Goal: Task Accomplishment & Management: Manage account settings

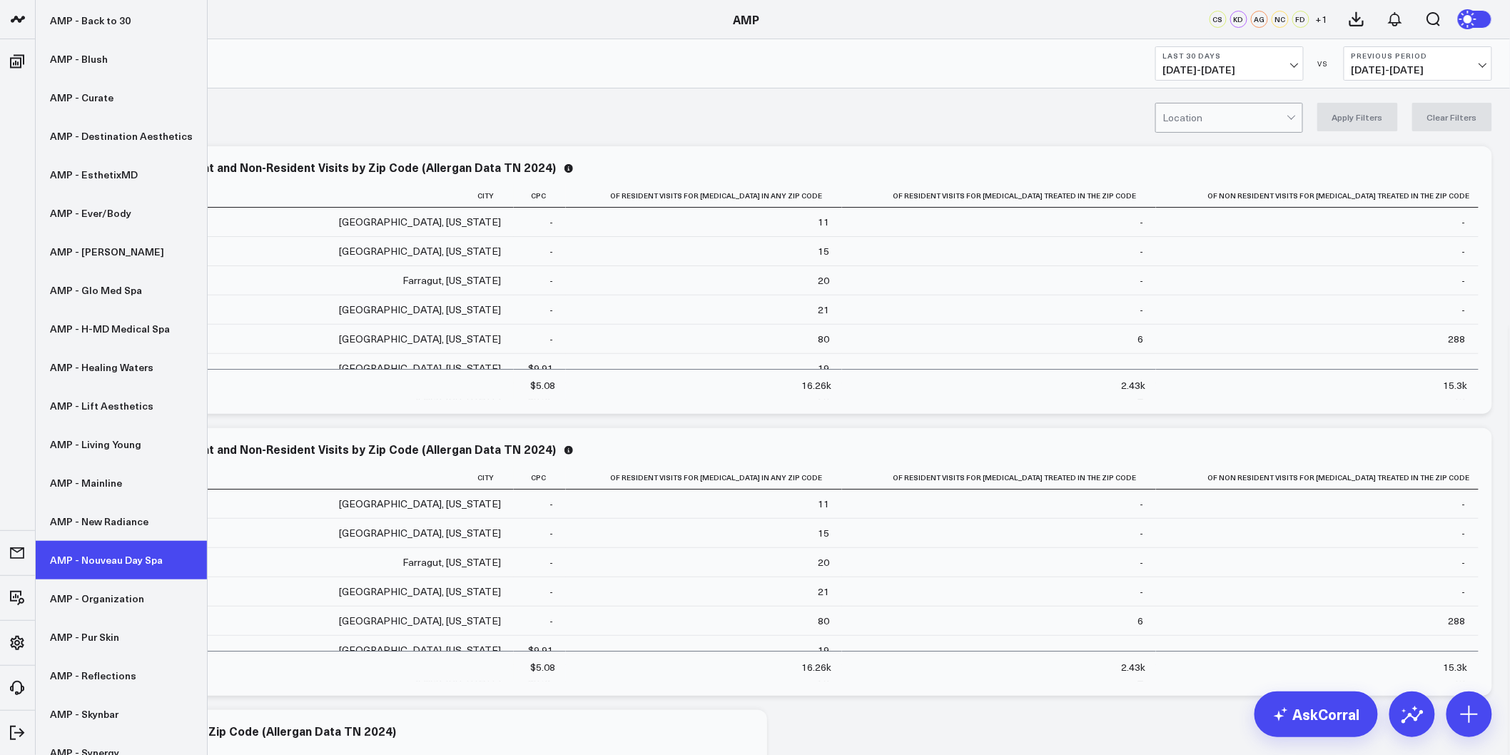
scroll to position [203, 0]
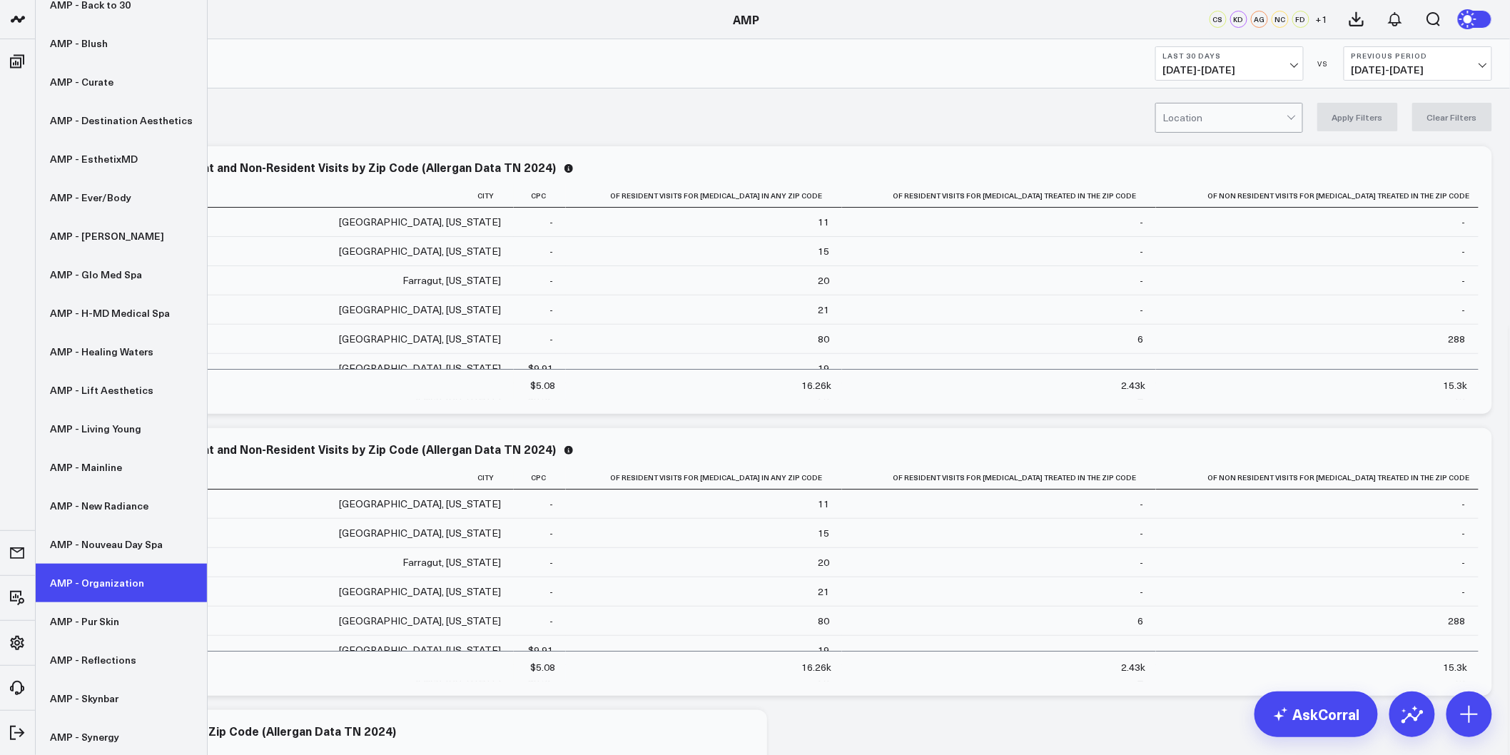
click at [93, 581] on link "AMP - Organization" at bounding box center [121, 583] width 171 height 39
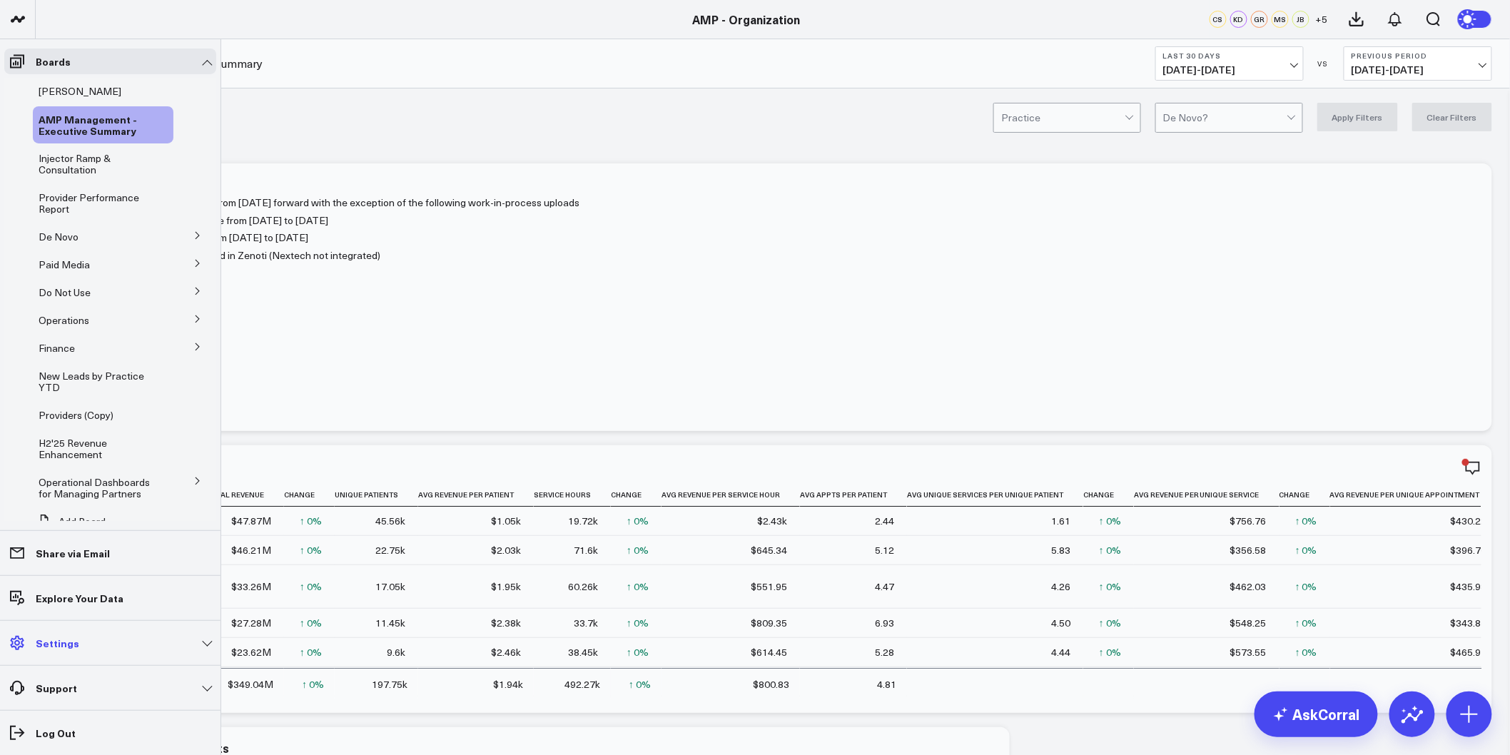
click at [204, 647] on link "Settings" at bounding box center [110, 643] width 212 height 26
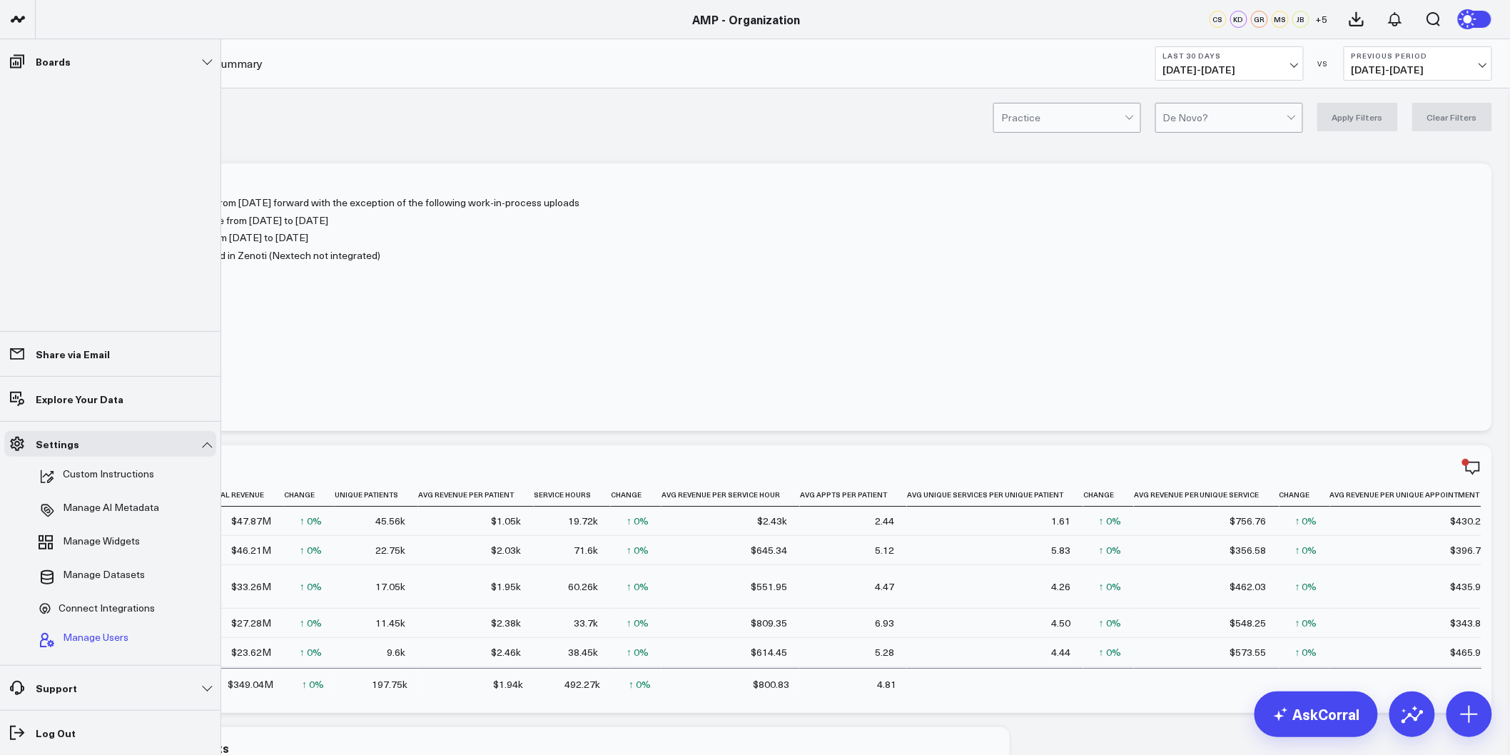
click at [93, 633] on span "Manage Users" at bounding box center [96, 640] width 66 height 17
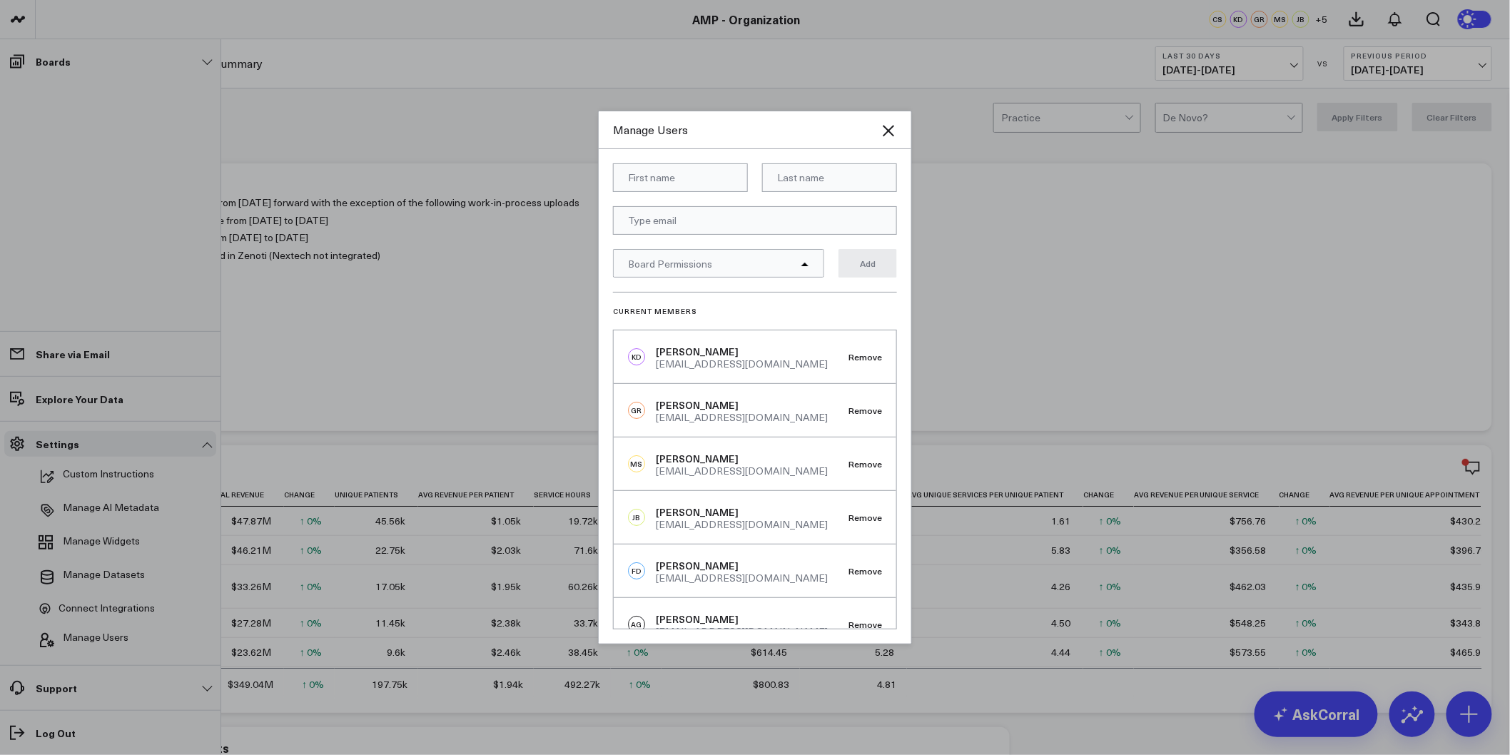
click at [124, 480] on div at bounding box center [755, 377] width 1510 height 755
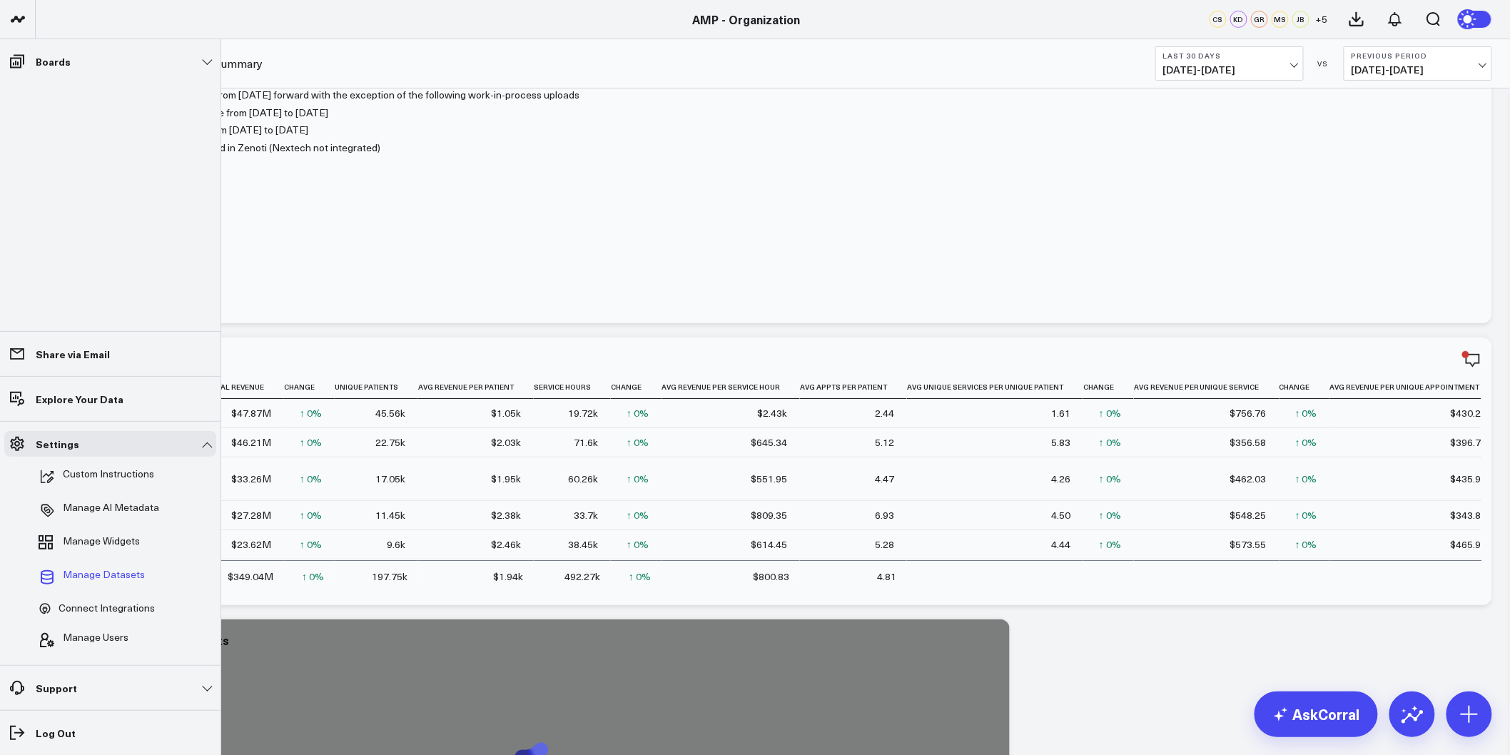
scroll to position [158, 0]
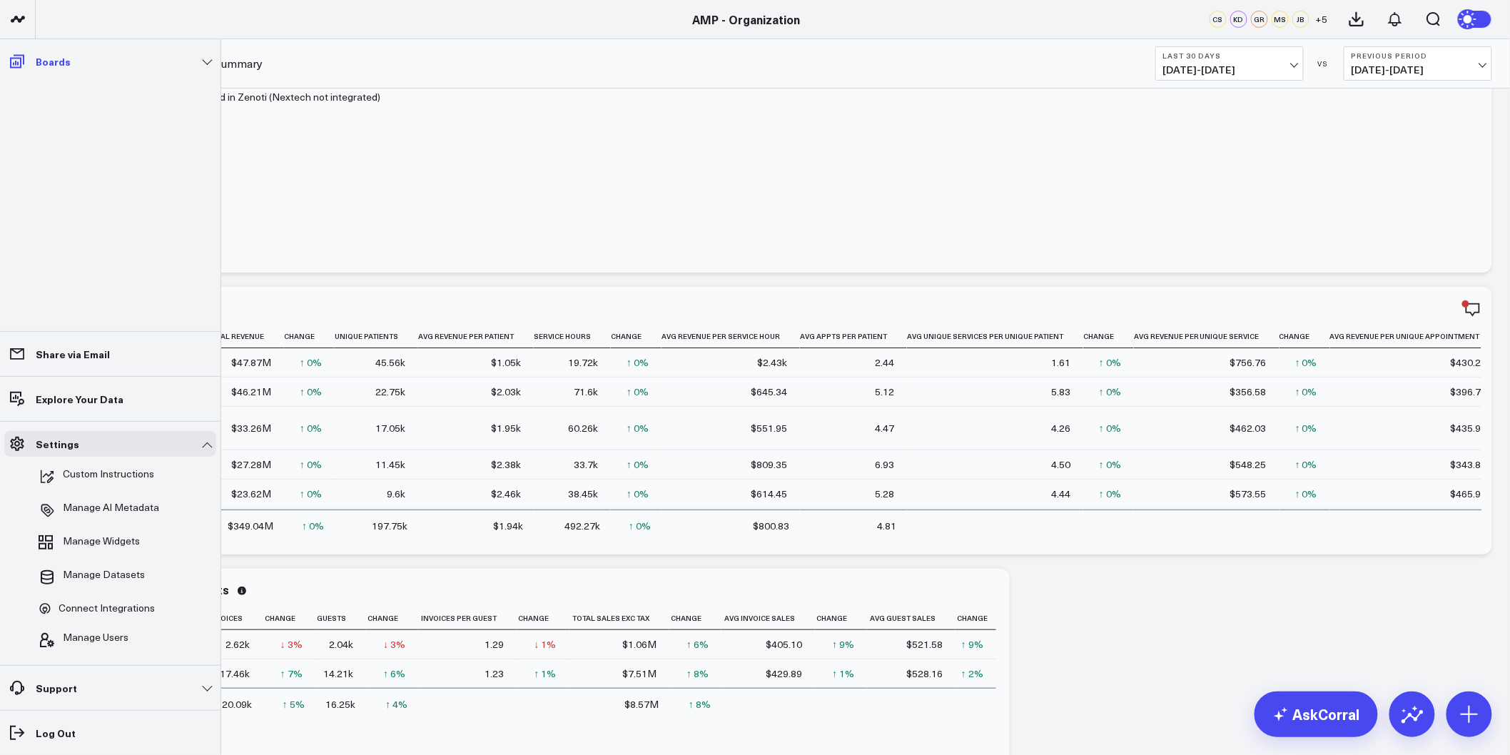
click at [21, 60] on icon at bounding box center [17, 61] width 17 height 17
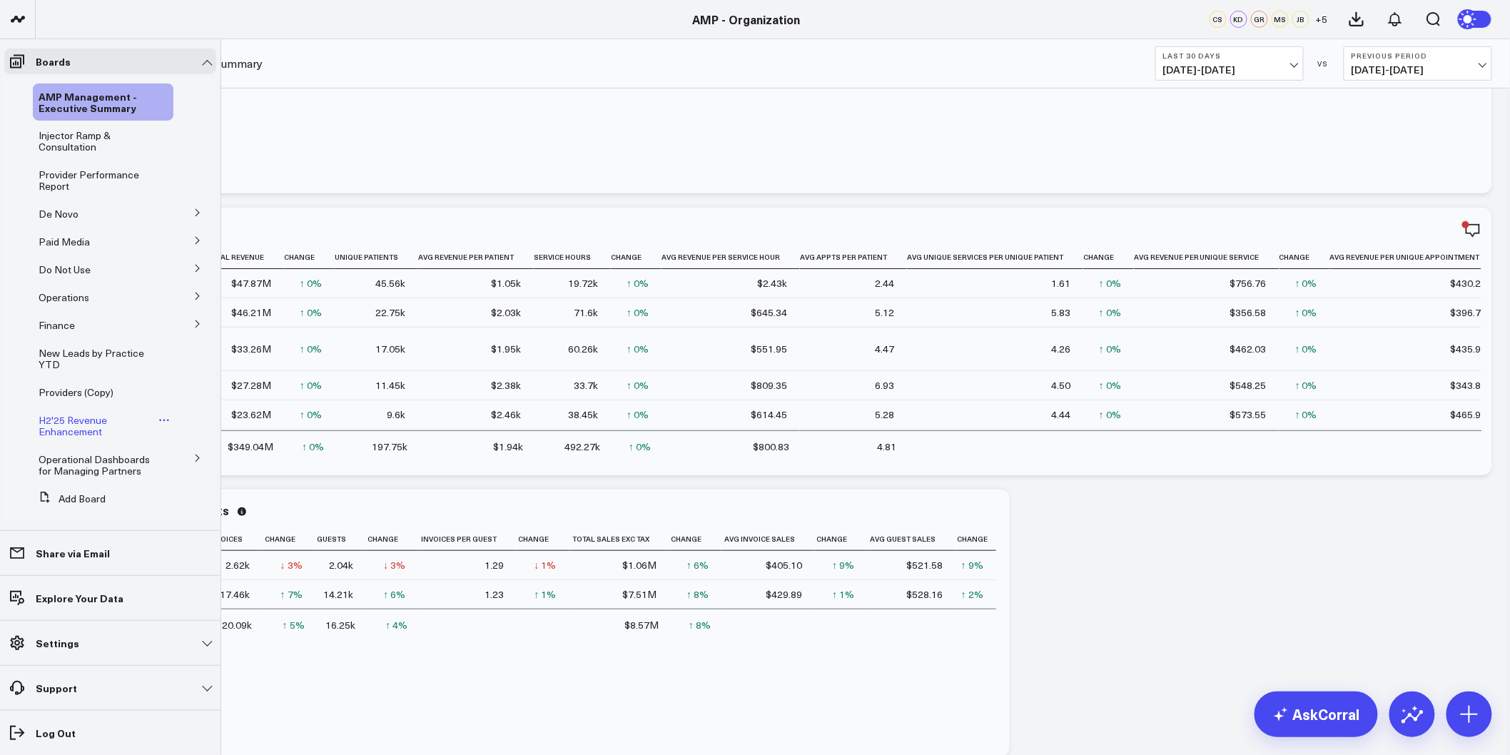
scroll to position [36, 0]
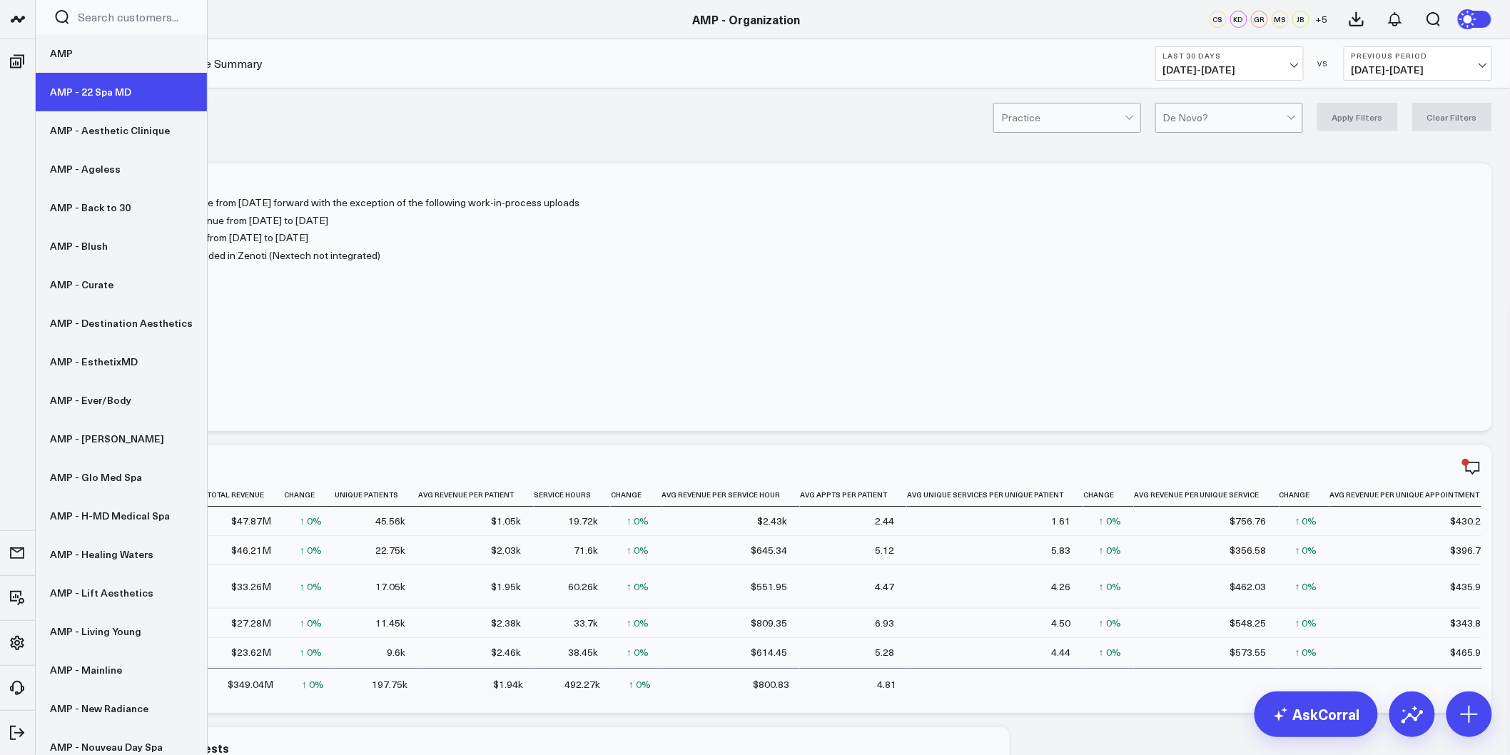
click at [72, 89] on link "AMP - 22 Spa MD" at bounding box center [121, 92] width 171 height 39
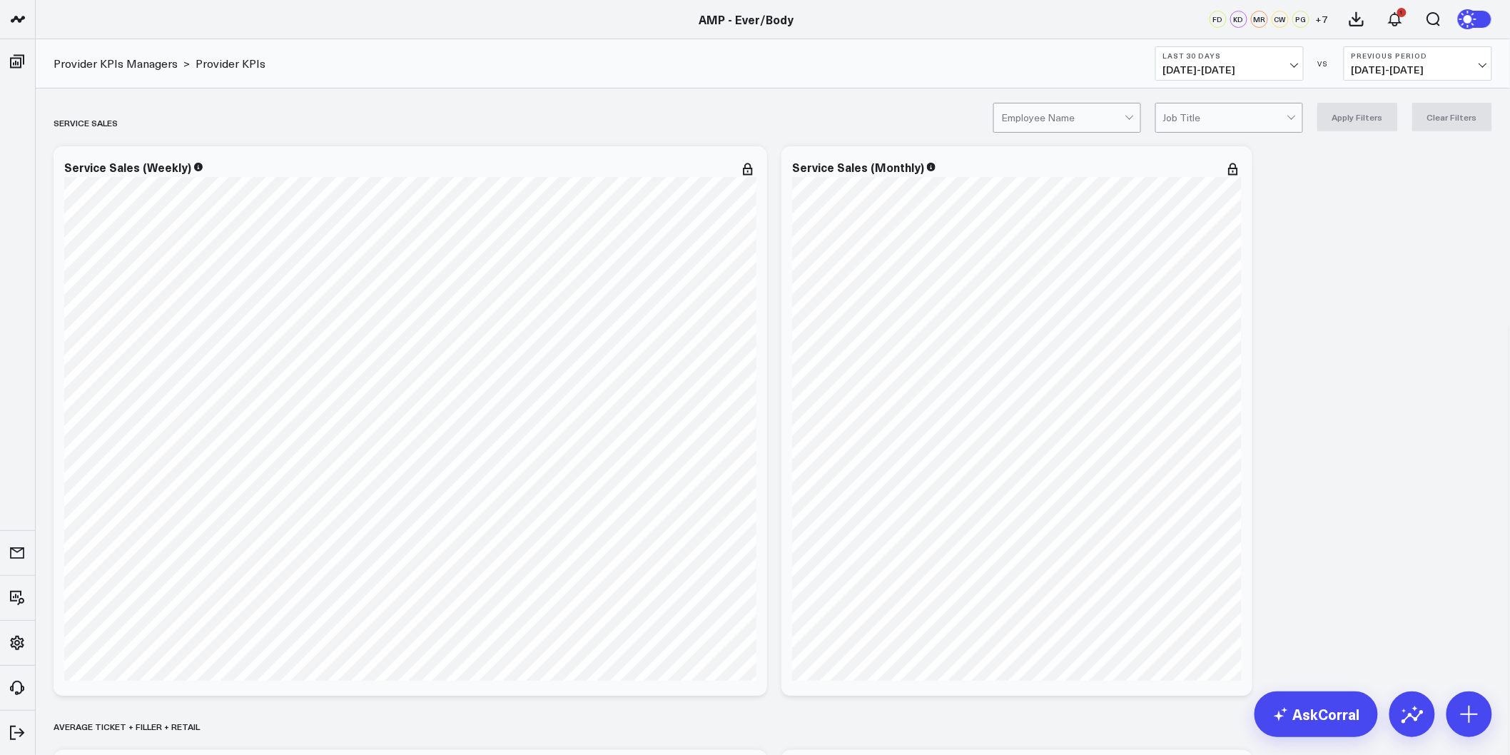
click at [1187, 123] on div at bounding box center [1224, 117] width 123 height 29
click at [1090, 123] on div at bounding box center [1062, 117] width 123 height 29
click at [1076, 240] on div "Jessica Beaugris" at bounding box center [1067, 240] width 146 height 29
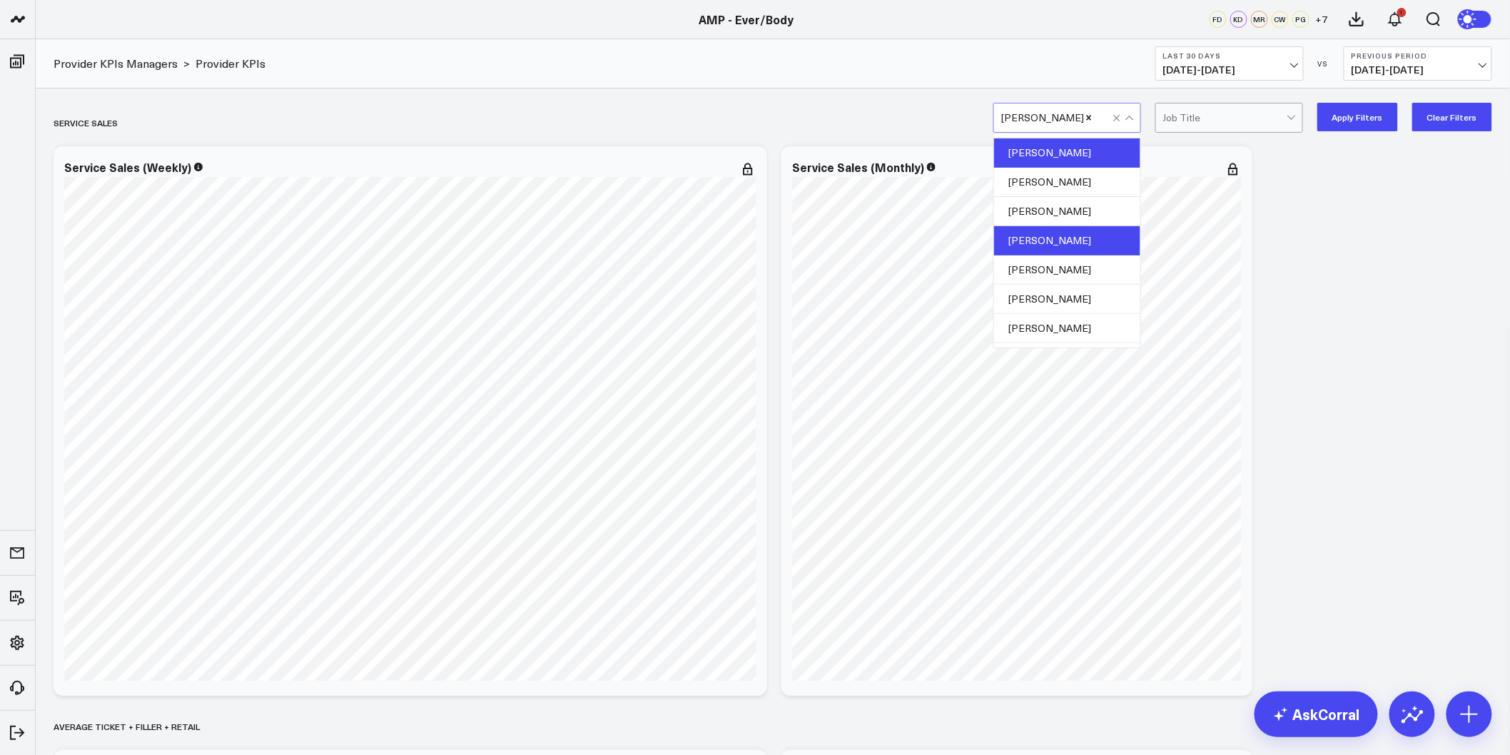
click at [1087, 156] on div "Grace Rodlauer" at bounding box center [1067, 152] width 146 height 29
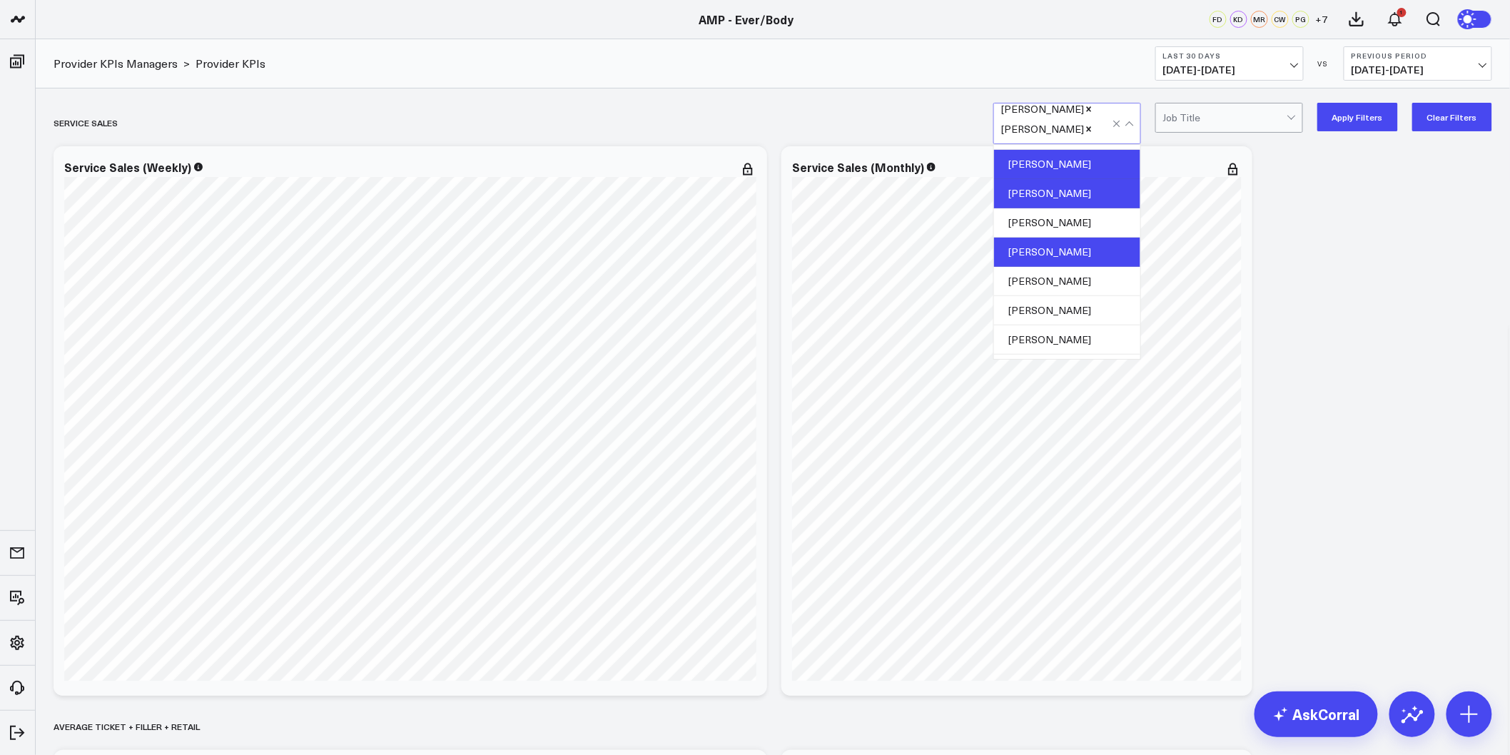
click at [1080, 187] on div "Heesun Jong" at bounding box center [1067, 193] width 146 height 29
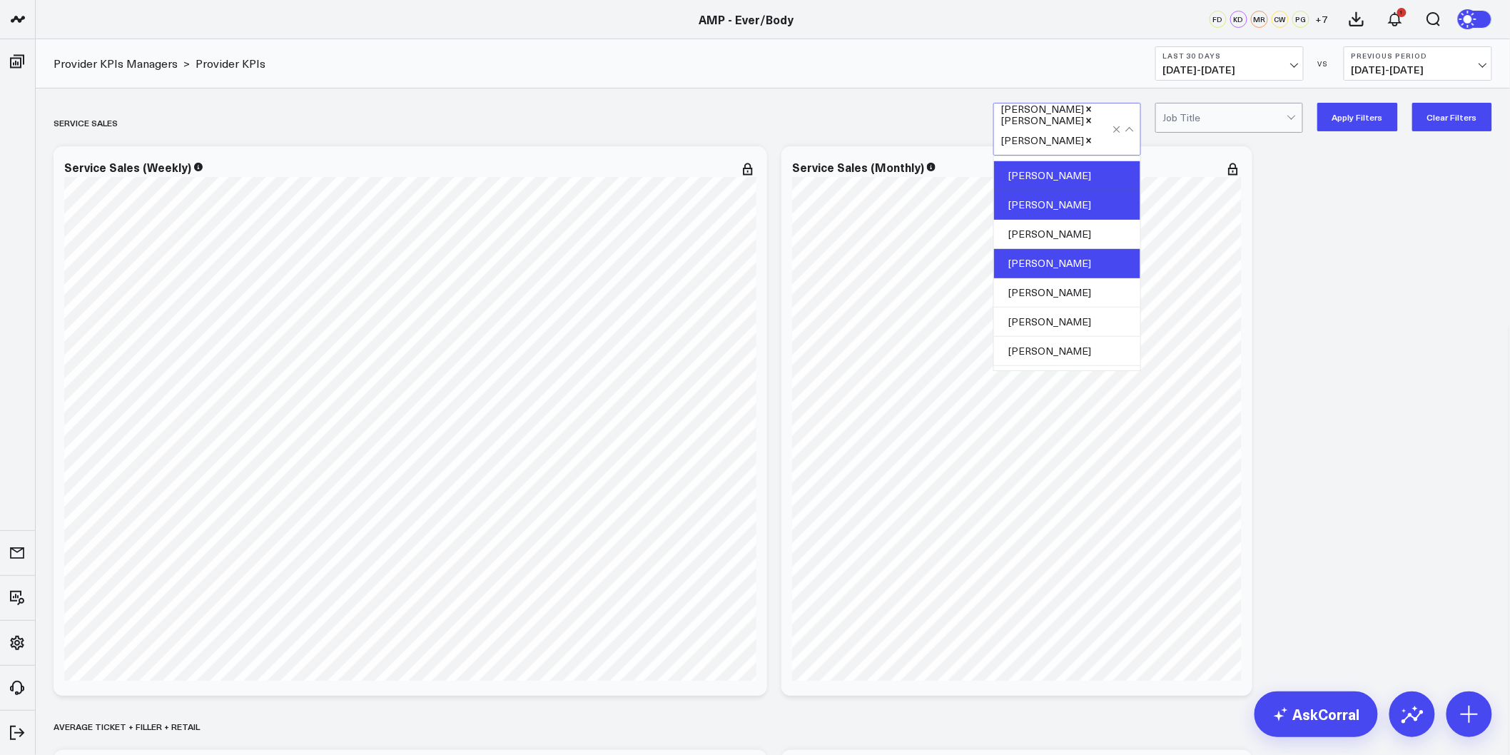
click at [1354, 110] on button "Apply Filters" at bounding box center [1357, 117] width 81 height 29
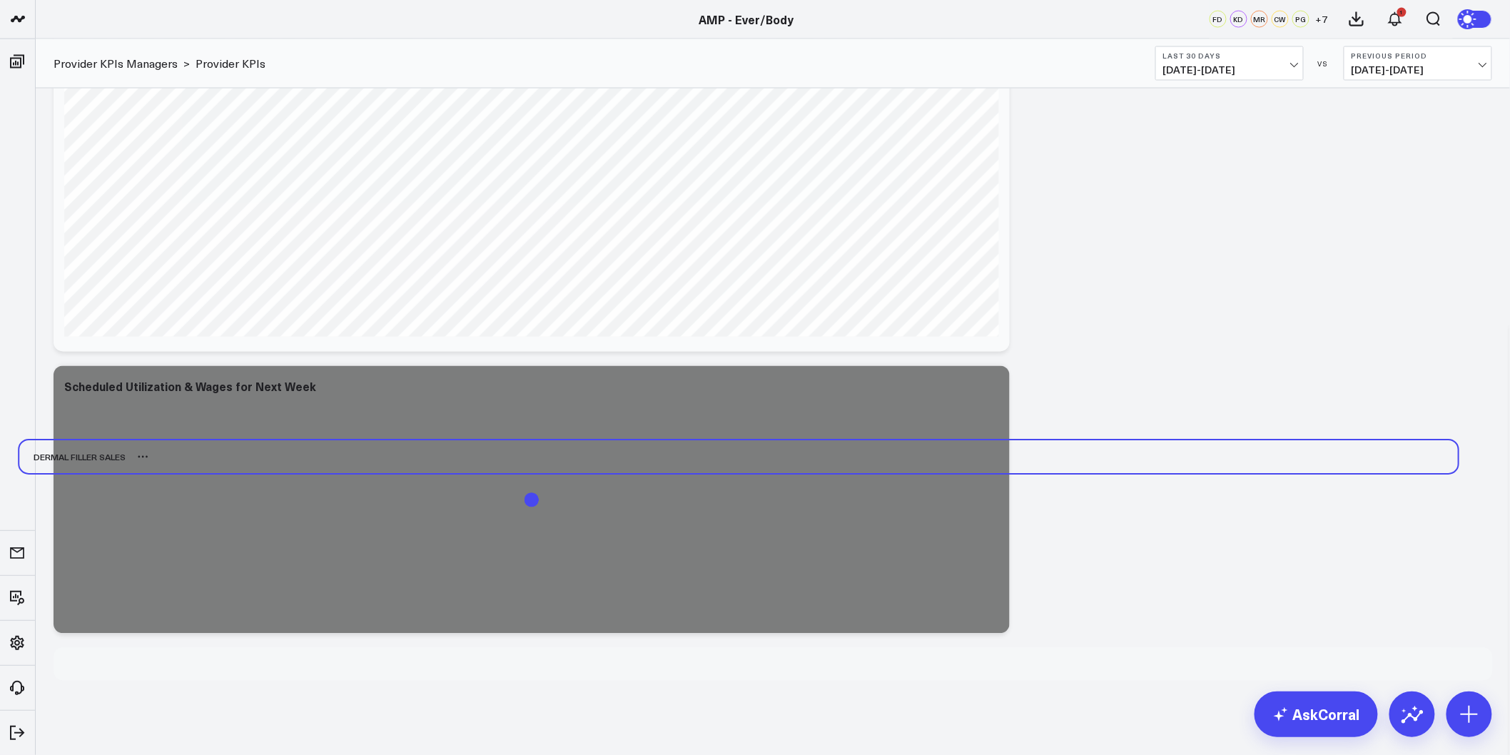
scroll to position [3253, 0]
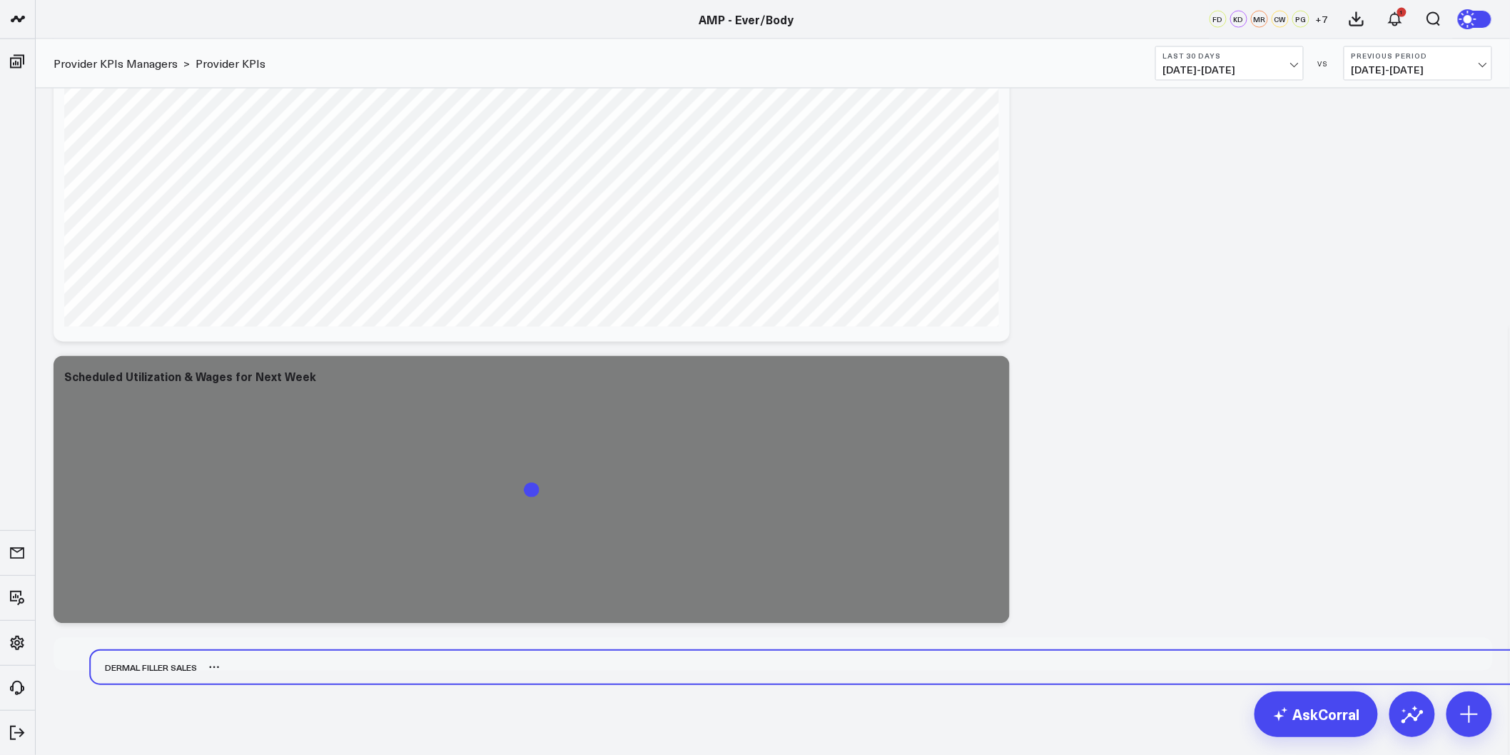
drag, startPoint x: 112, startPoint y: 177, endPoint x: 131, endPoint y: 665, distance: 488.5
click at [132, 665] on div "Dermal Filler Sales" at bounding box center [144, 667] width 106 height 33
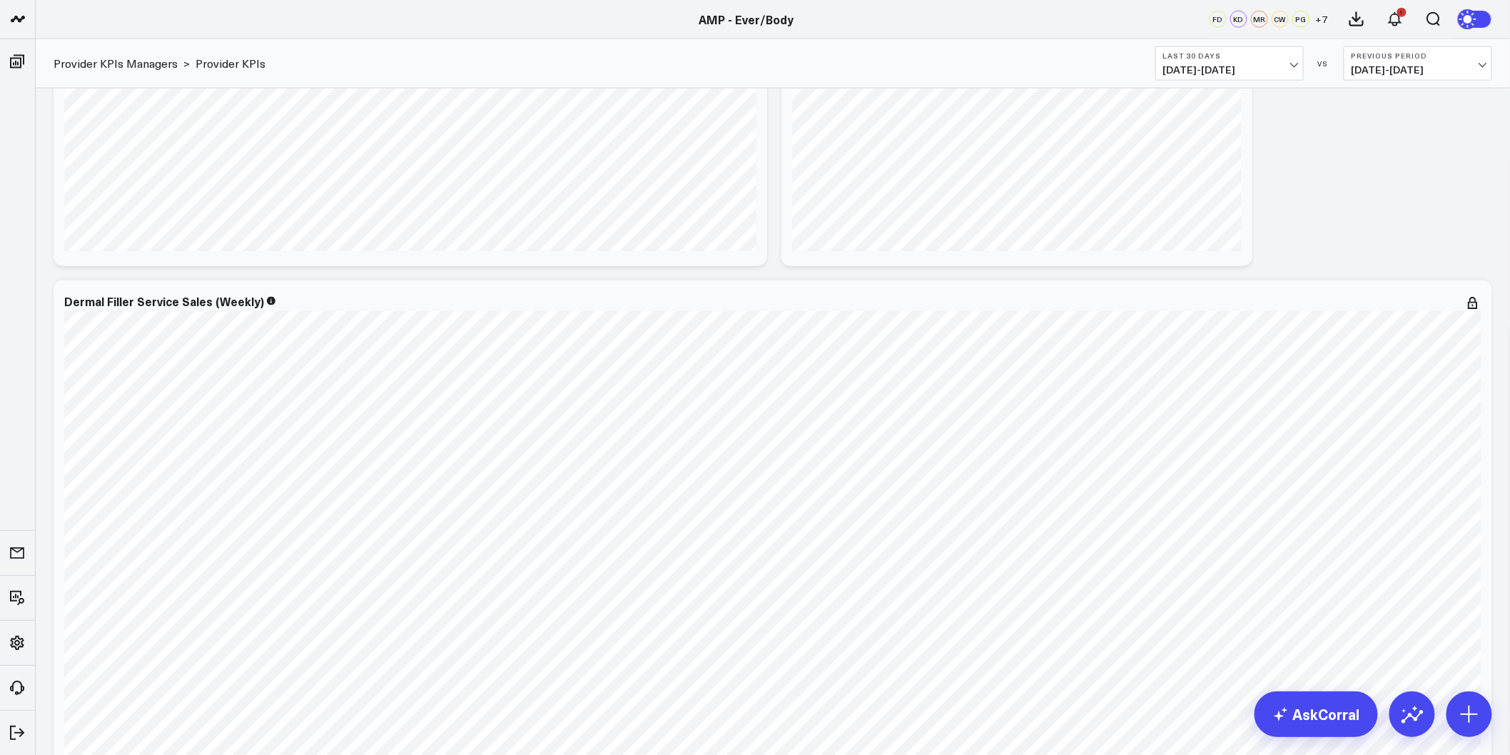
scroll to position [795, 0]
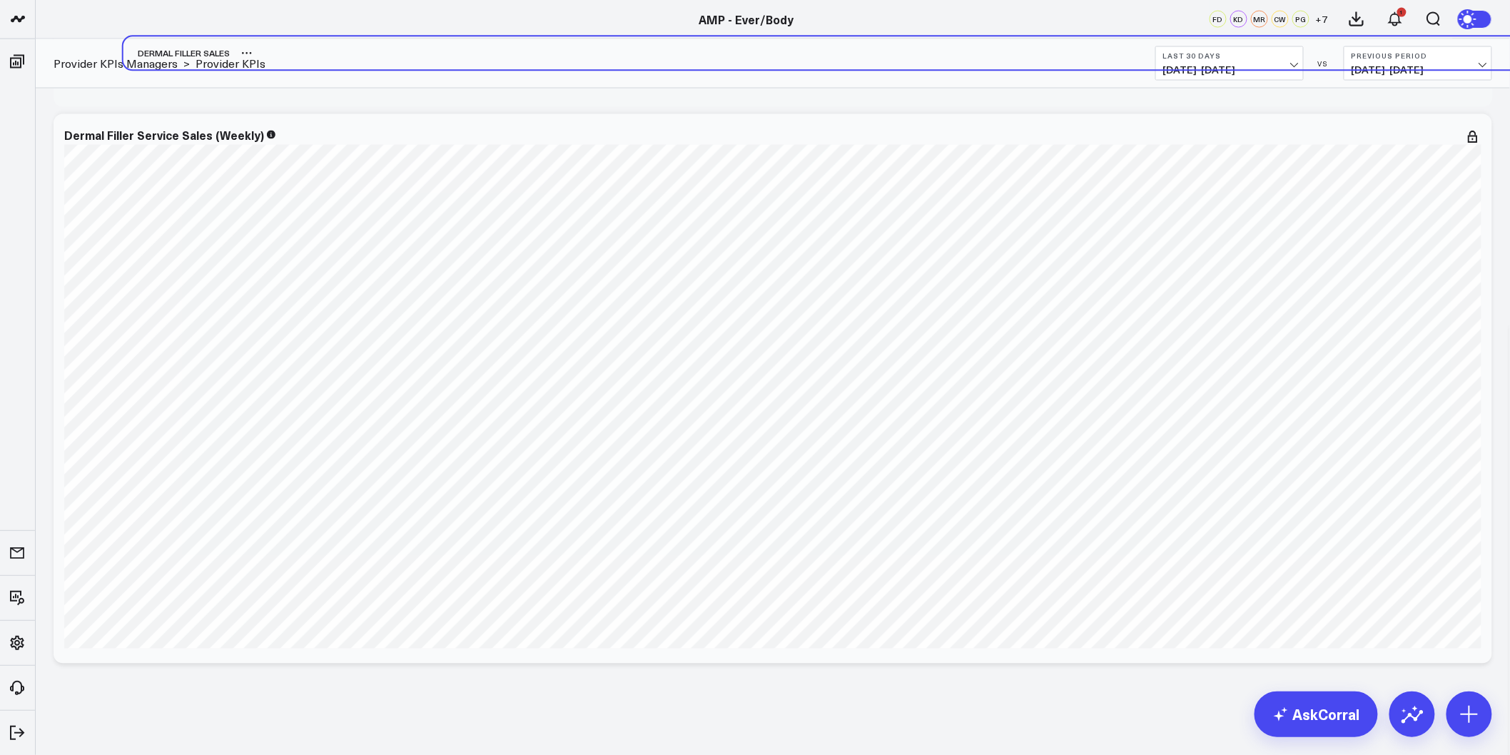
scroll to position [3094, 0]
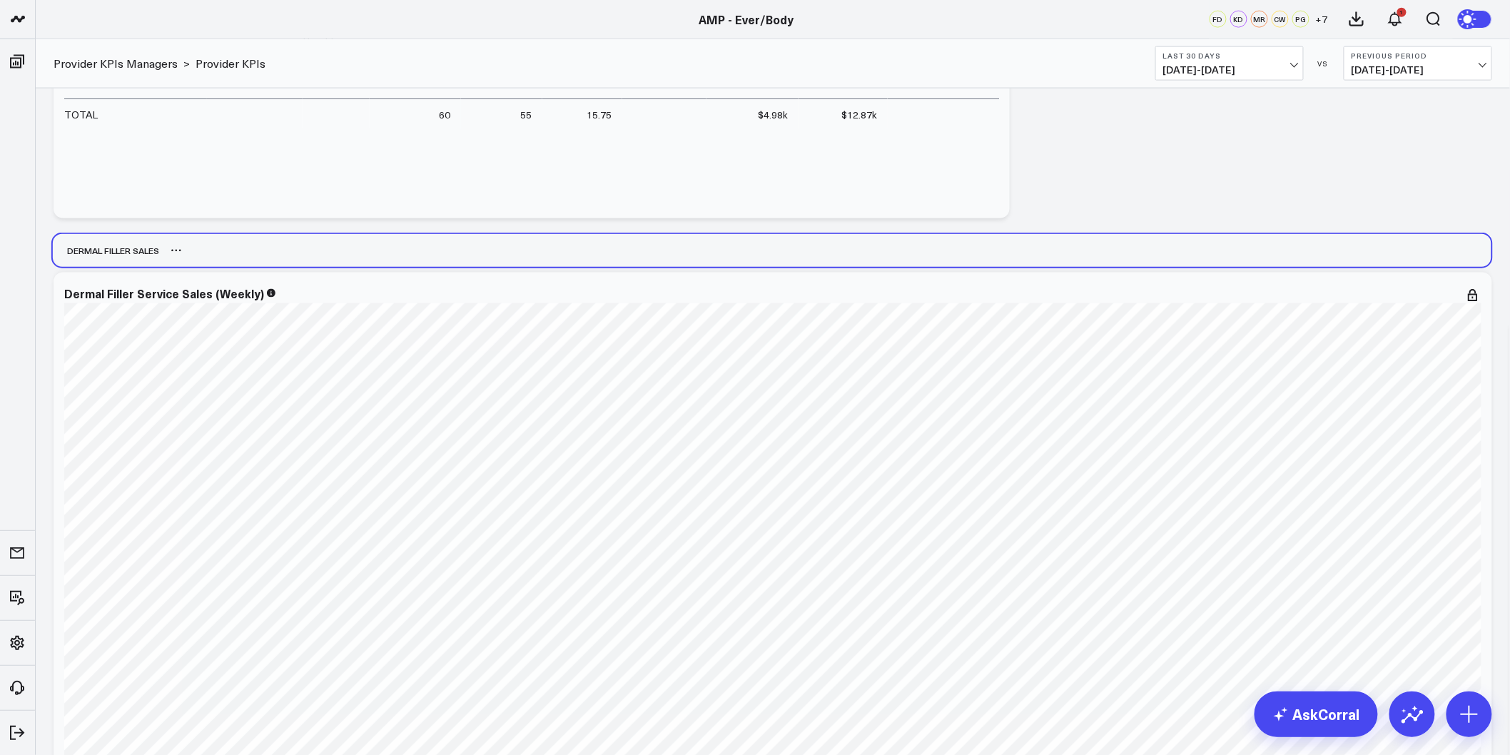
drag, startPoint x: 113, startPoint y: 653, endPoint x: 111, endPoint y: 248, distance: 405.3
click at [111, 248] on div "Dermal Filler Sales" at bounding box center [106, 250] width 106 height 33
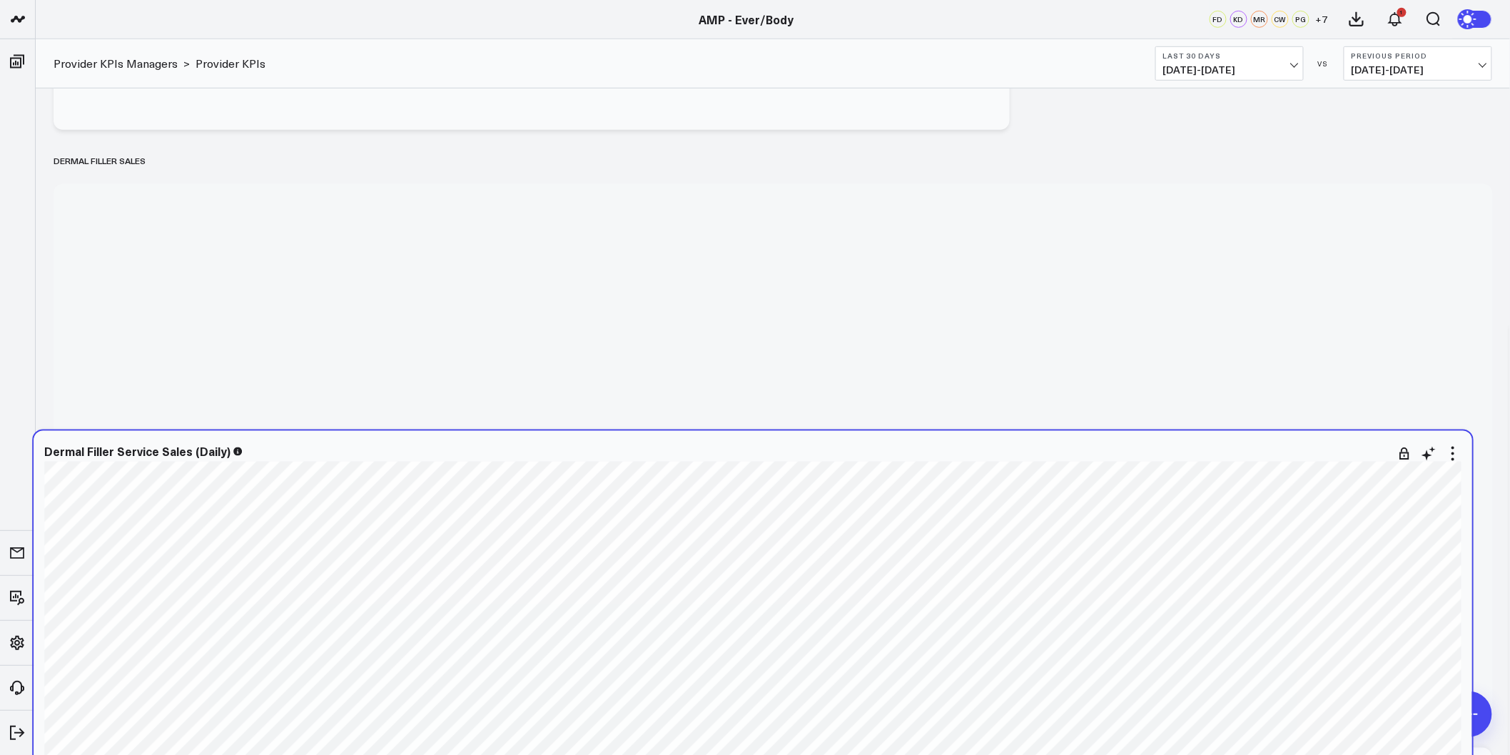
scroll to position [2936, 0]
drag, startPoint x: 332, startPoint y: 339, endPoint x: 313, endPoint y: 452, distance: 114.4
click at [312, 453] on div "Dermal Filler Service Sales (Daily)" at bounding box center [752, 451] width 1417 height 13
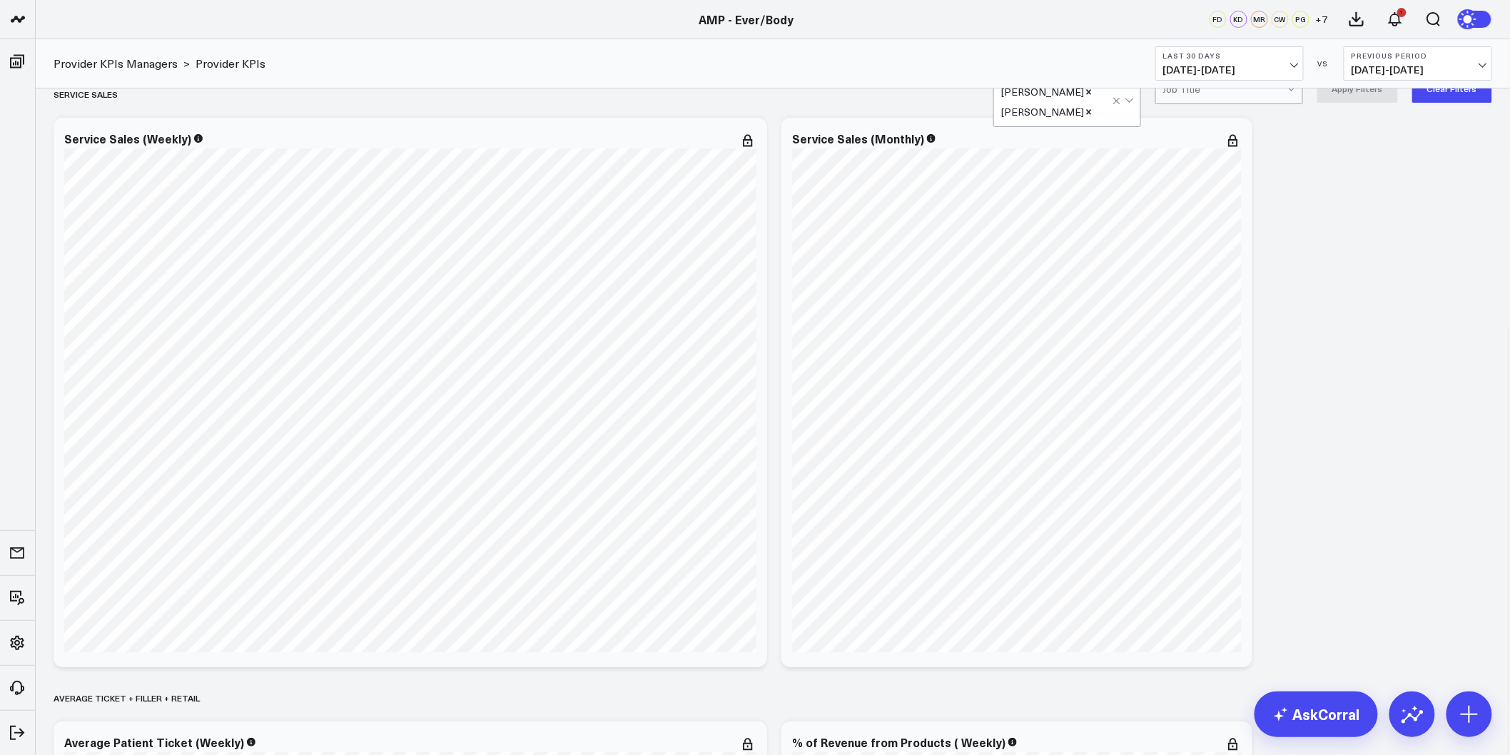
scroll to position [0, 0]
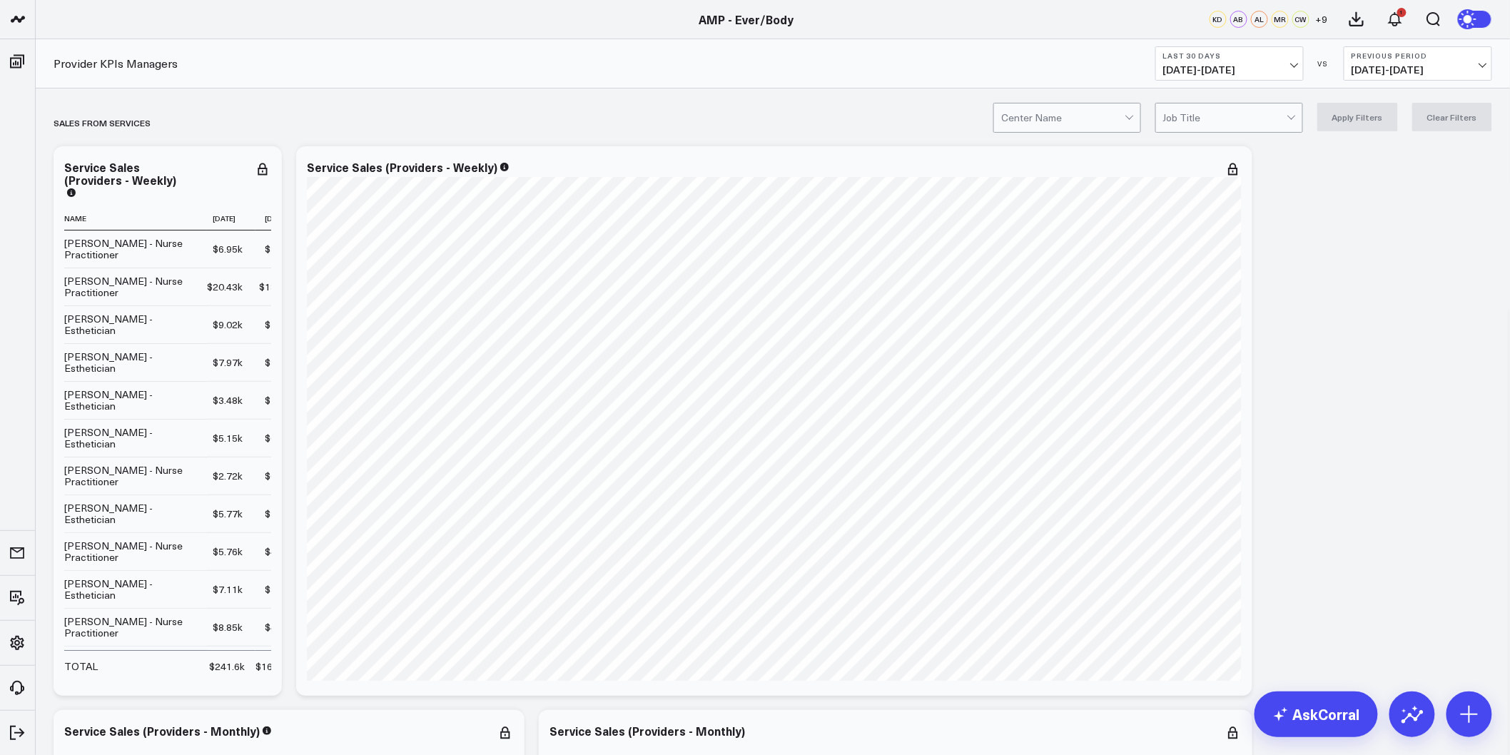
click at [1137, 125] on div at bounding box center [1131, 117] width 12 height 29
click at [1110, 179] on div "Ever/Body-Logan Circle" at bounding box center [1067, 183] width 146 height 41
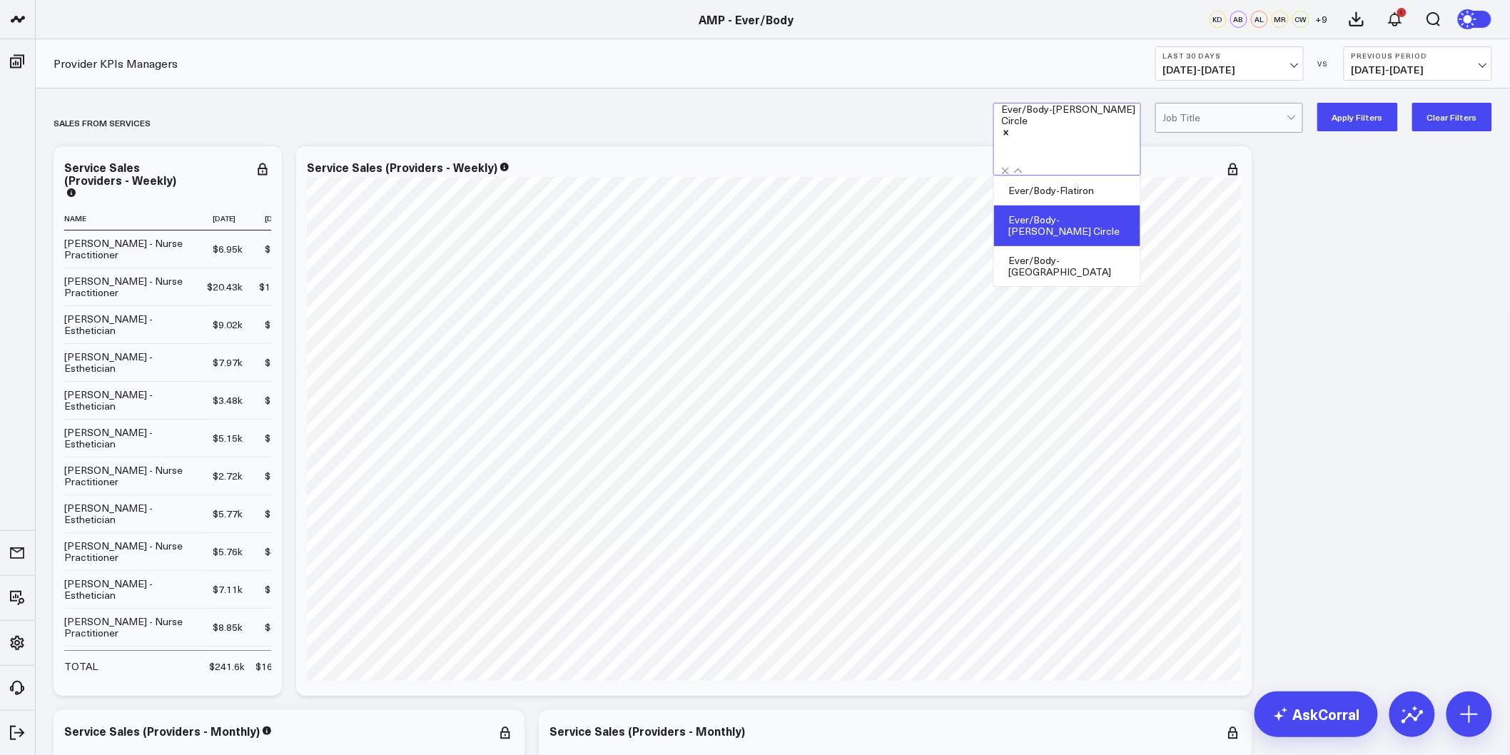
click at [1370, 124] on button "Apply Filters" at bounding box center [1357, 117] width 81 height 29
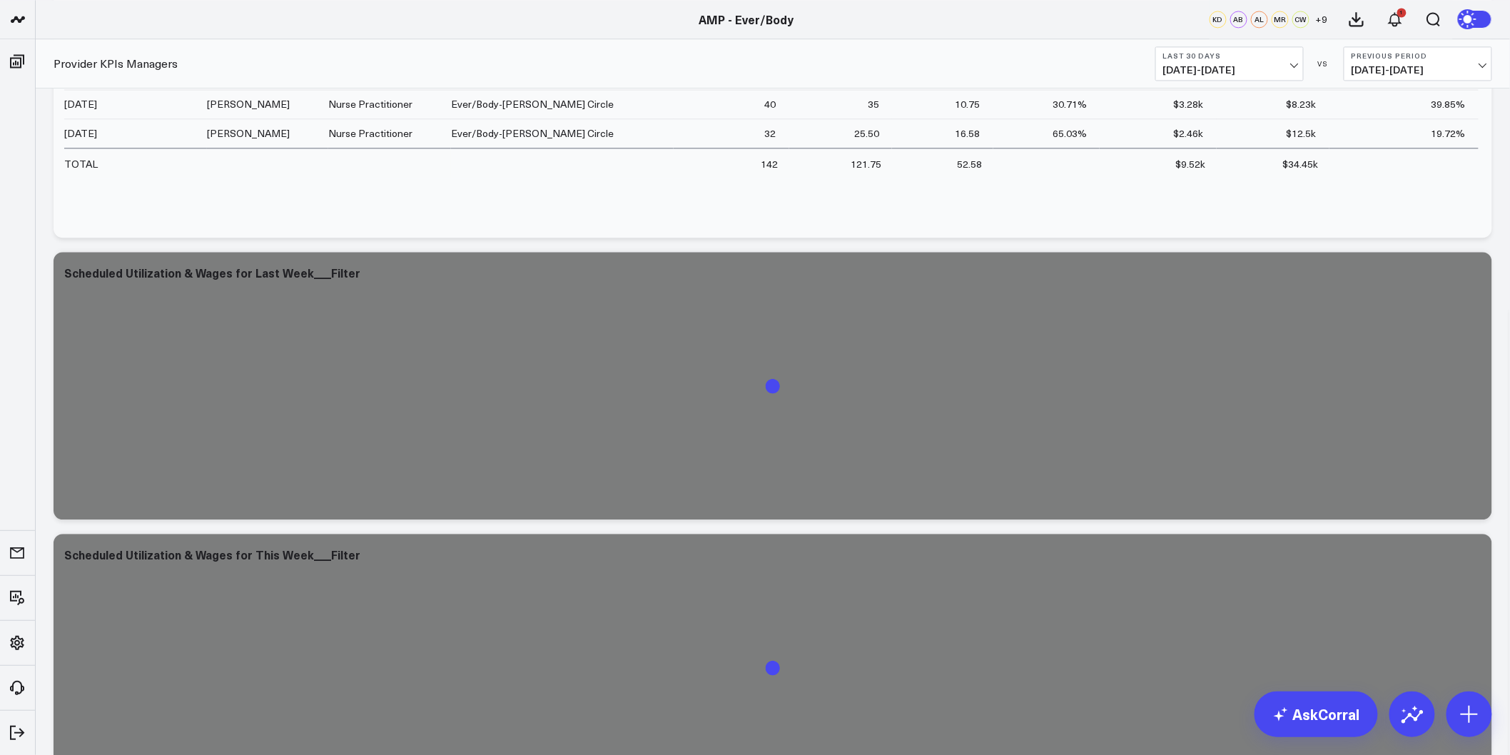
scroll to position [6171, 0]
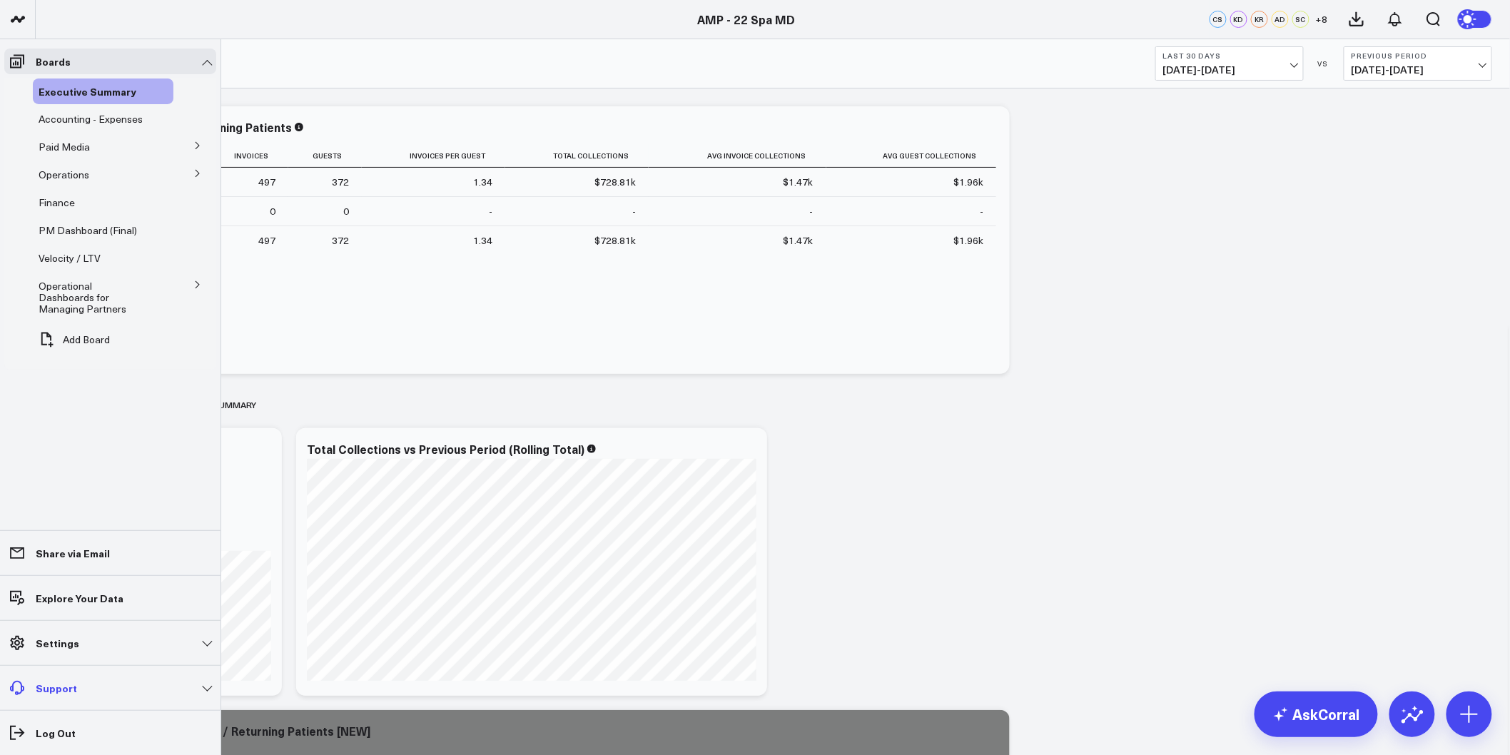
click at [141, 690] on link "Support" at bounding box center [110, 688] width 212 height 26
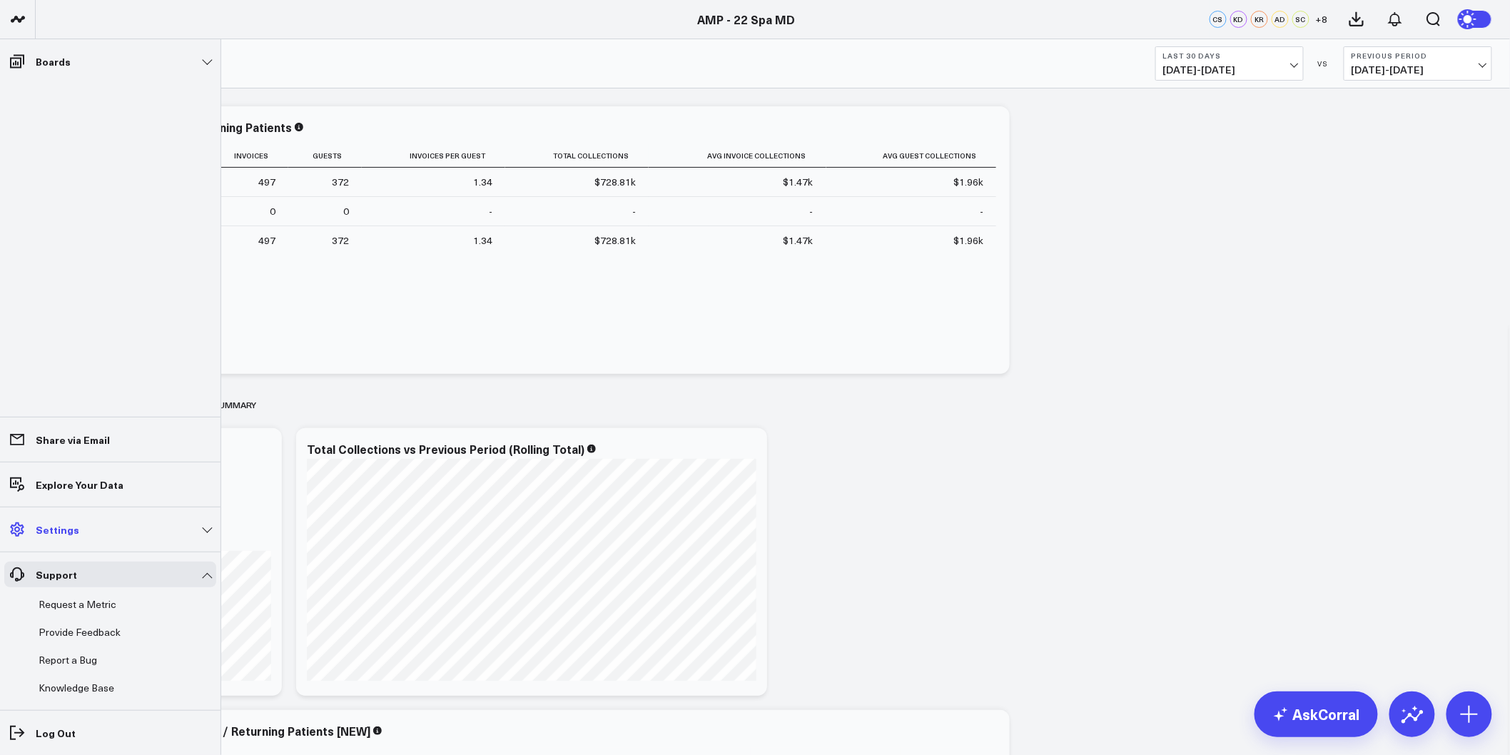
click at [96, 535] on link "Settings" at bounding box center [110, 530] width 212 height 26
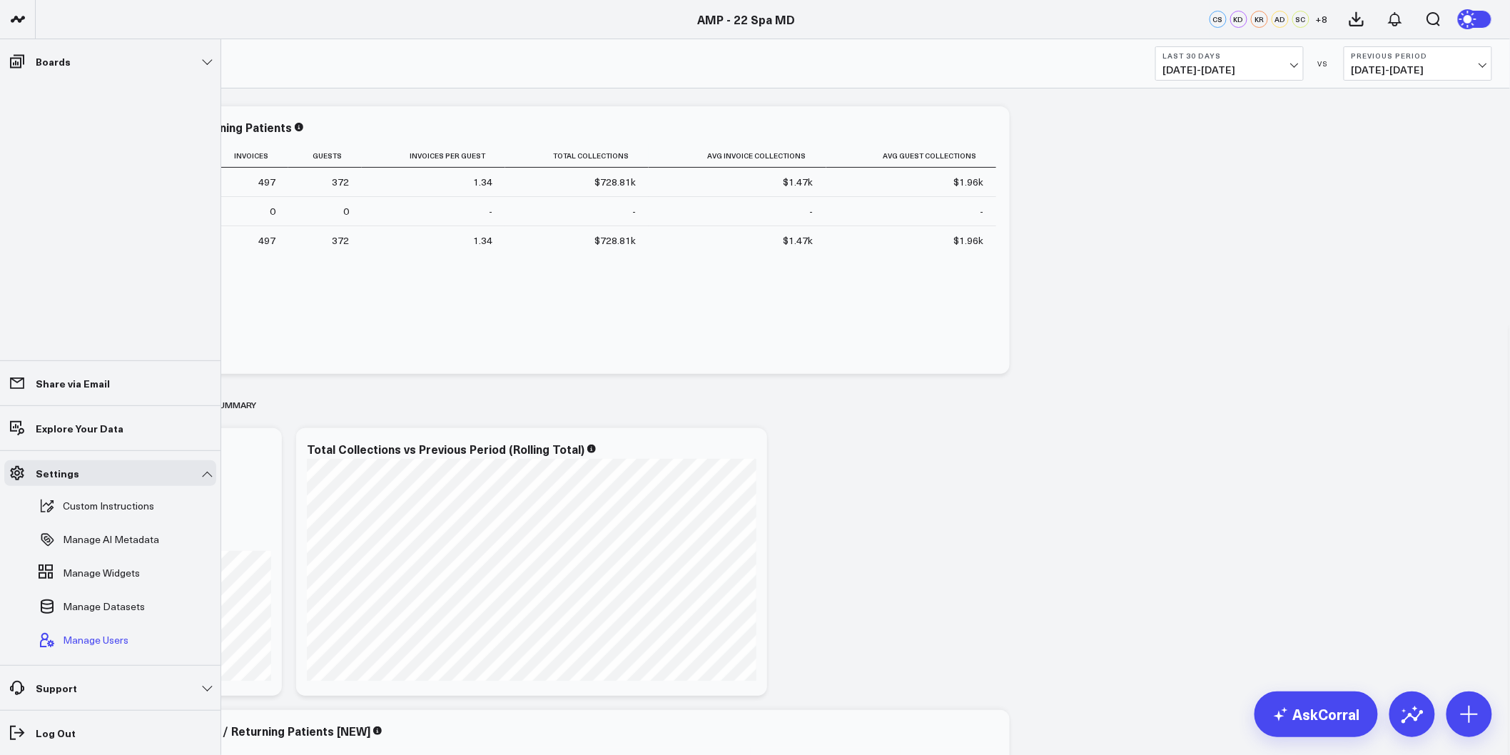
click at [93, 637] on span "Manage Users" at bounding box center [96, 639] width 66 height 11
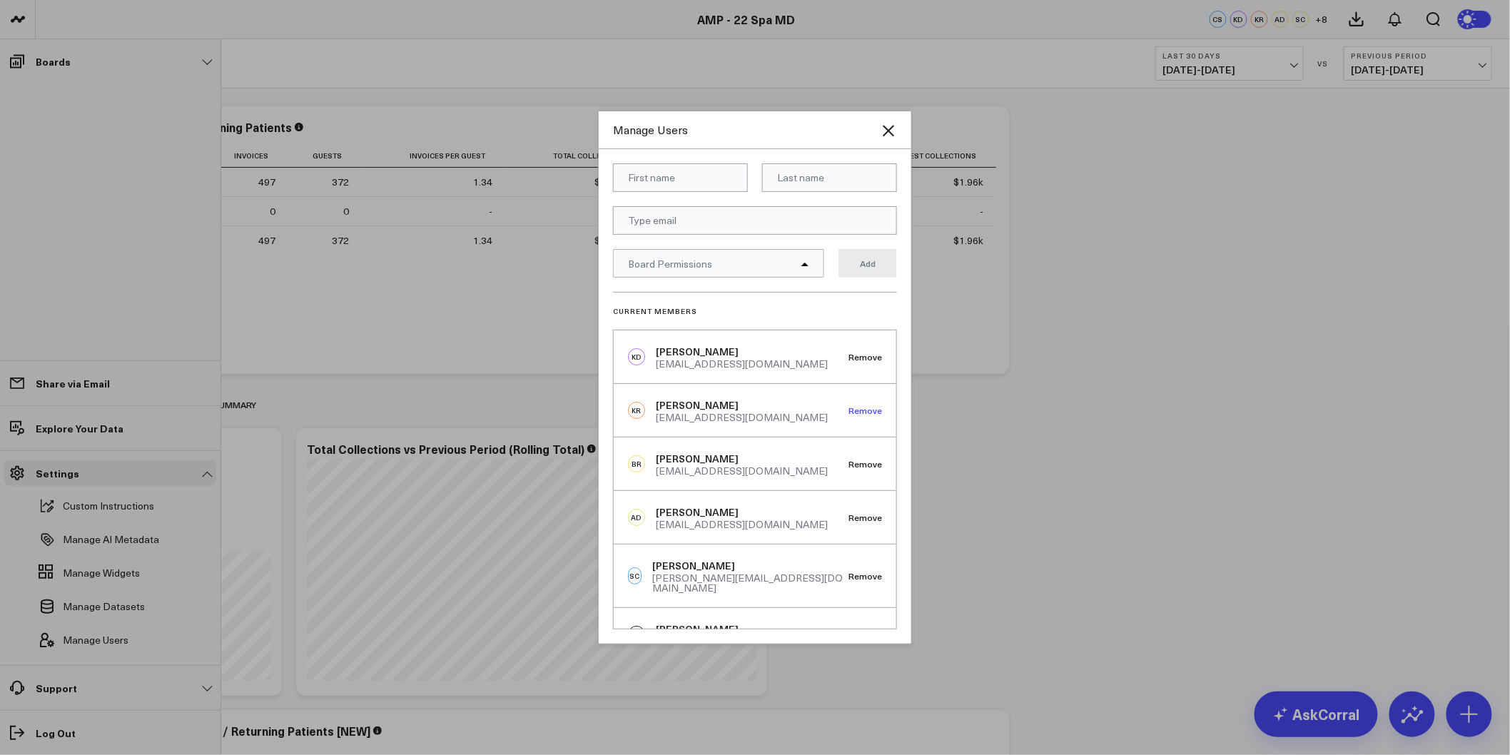
click at [860, 415] on button "Remove" at bounding box center [866, 410] width 34 height 10
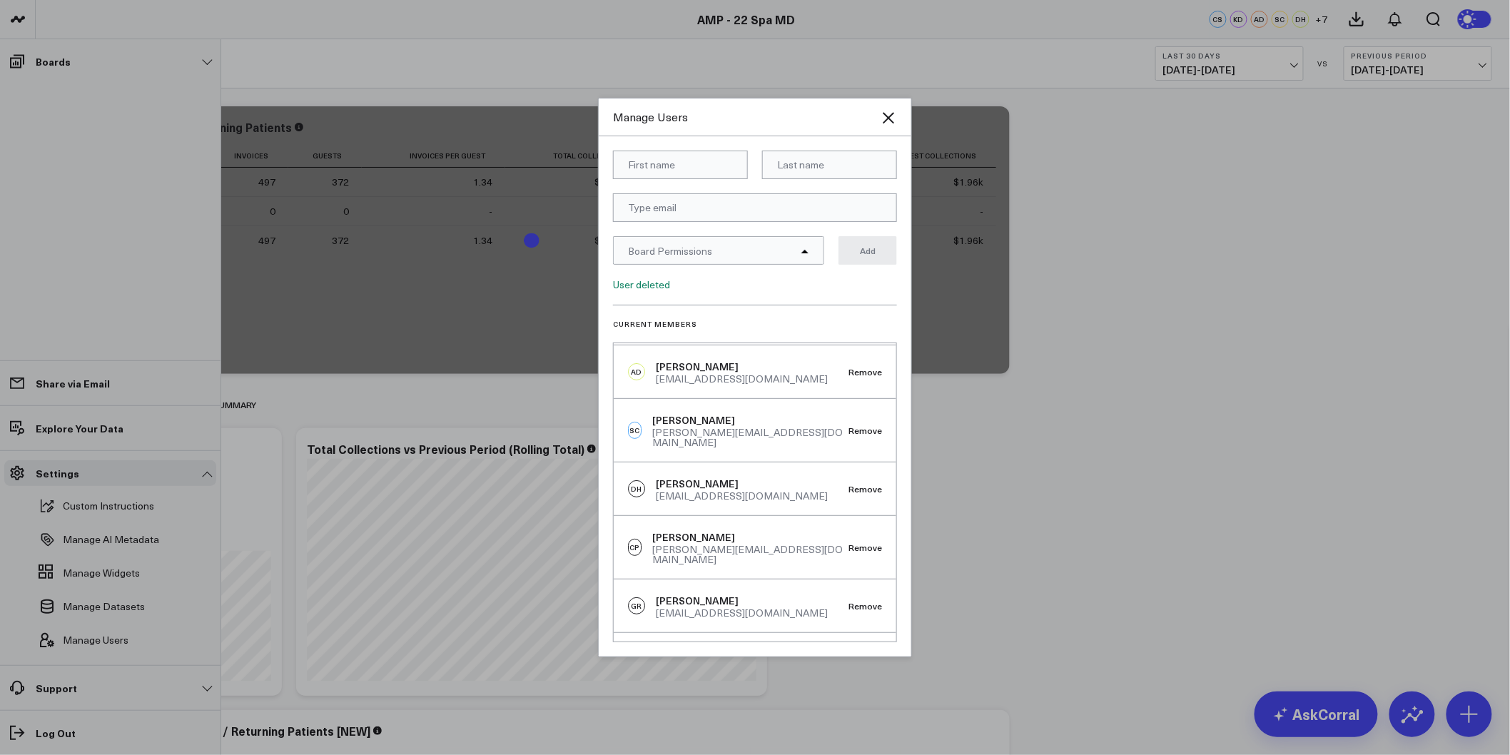
scroll to position [238, 0]
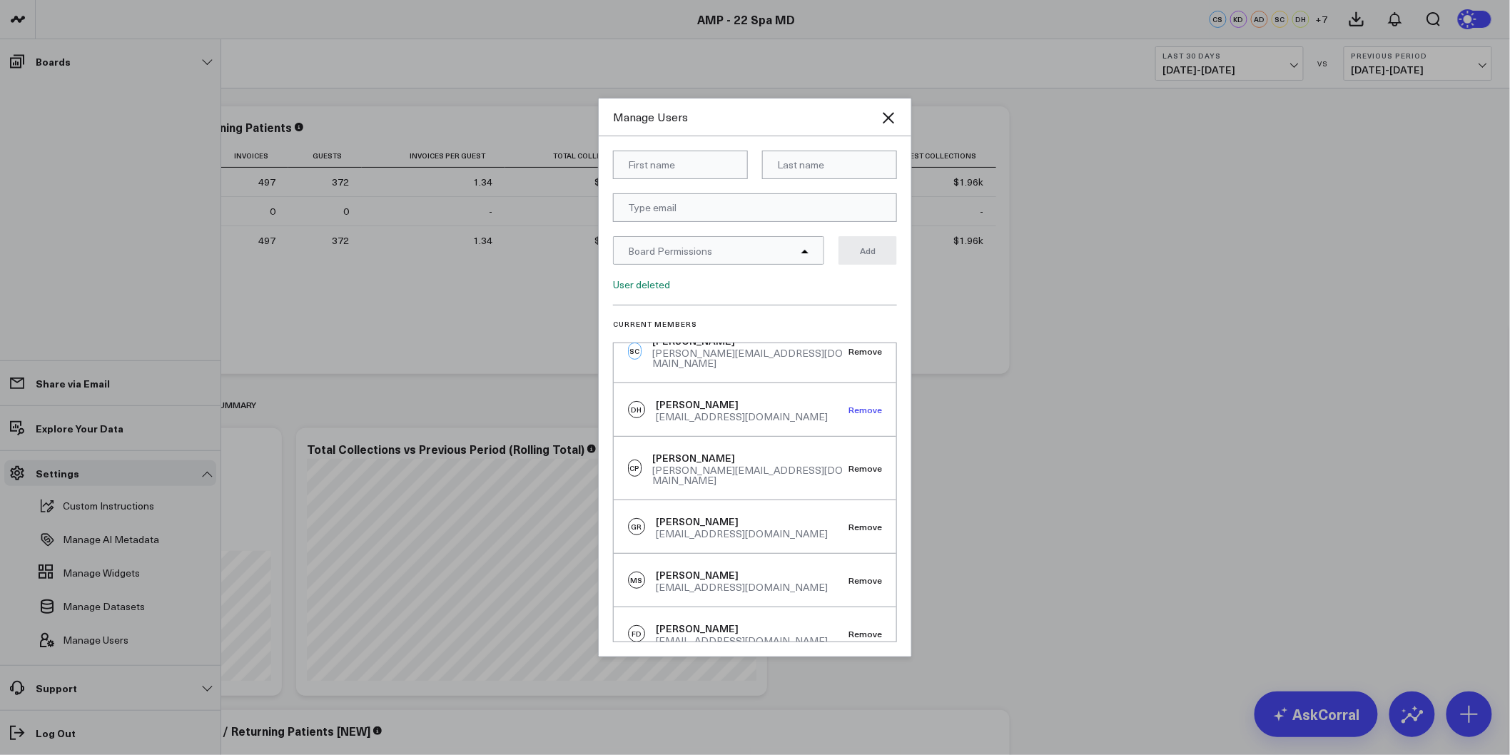
click at [863, 405] on button "Remove" at bounding box center [866, 410] width 34 height 10
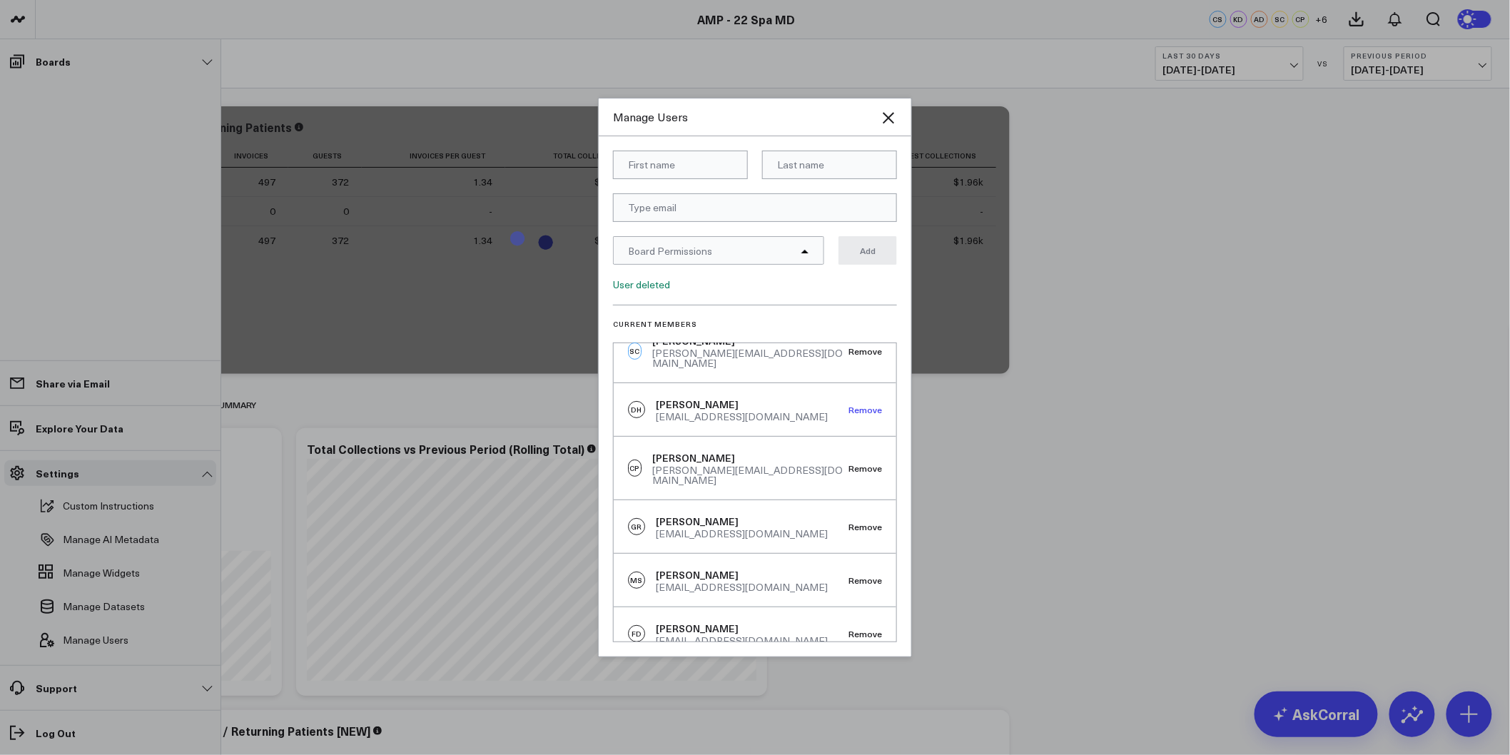
click at [852, 405] on button "Remove" at bounding box center [866, 410] width 34 height 10
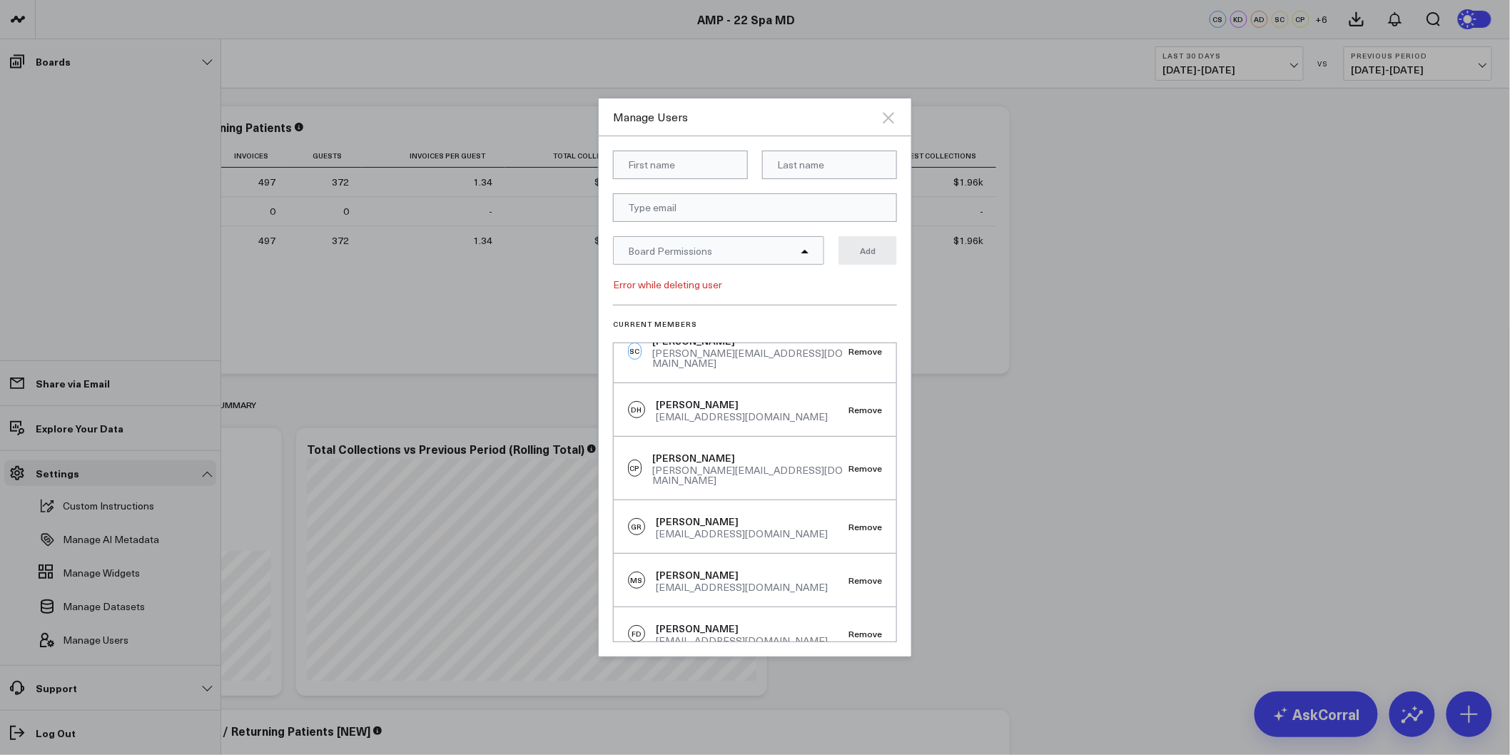
click at [883, 118] on icon "Close" at bounding box center [888, 117] width 17 height 17
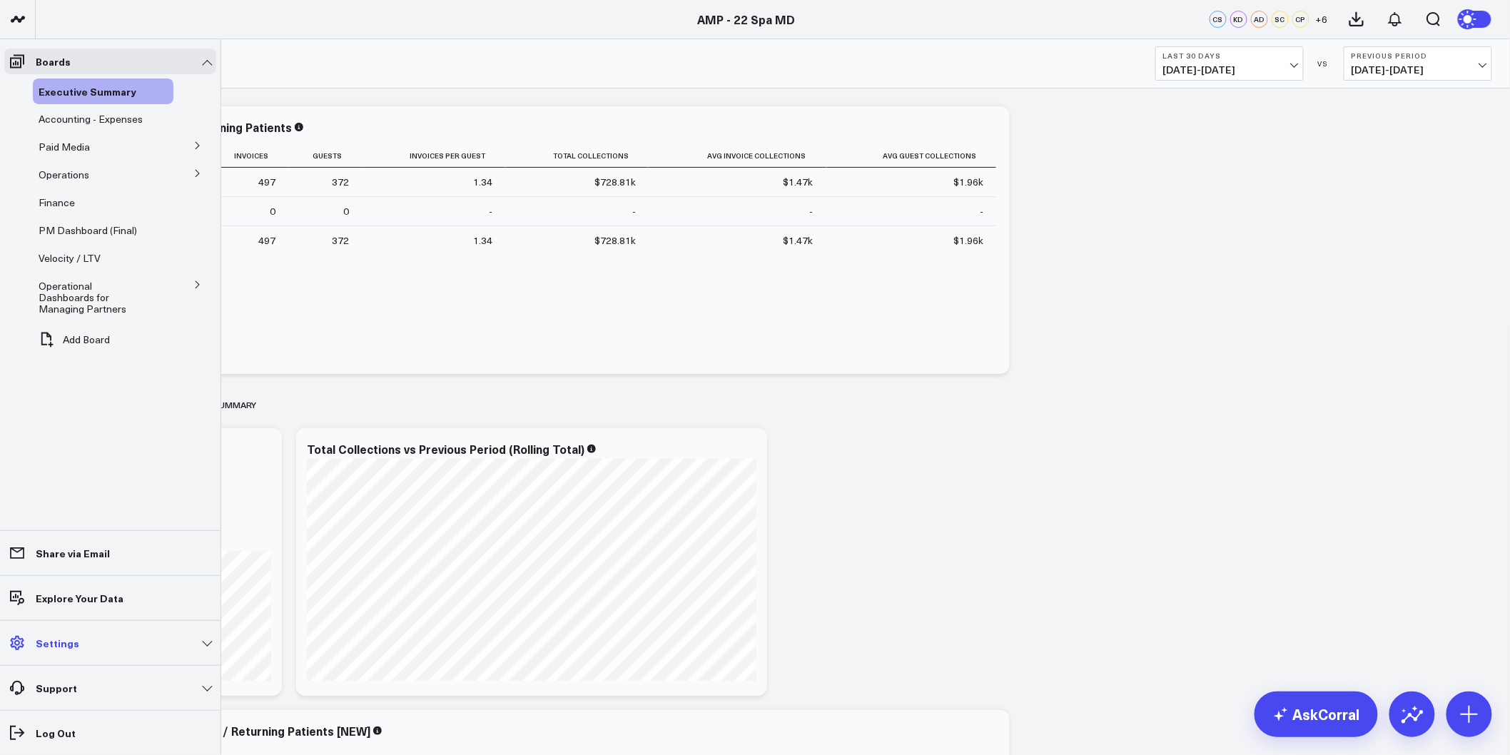
click at [198, 646] on link "Settings" at bounding box center [110, 643] width 212 height 26
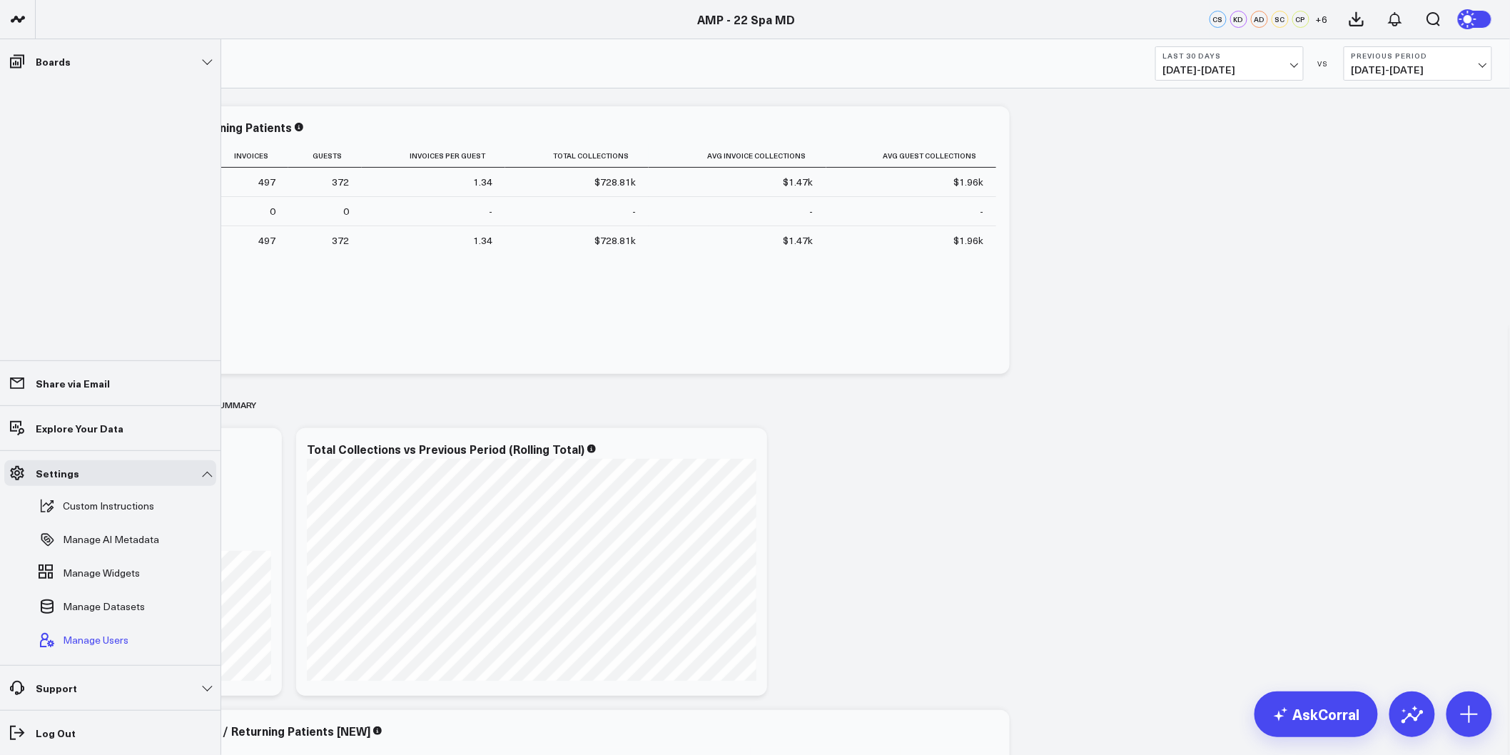
click at [88, 635] on span "Manage Users" at bounding box center [96, 639] width 66 height 11
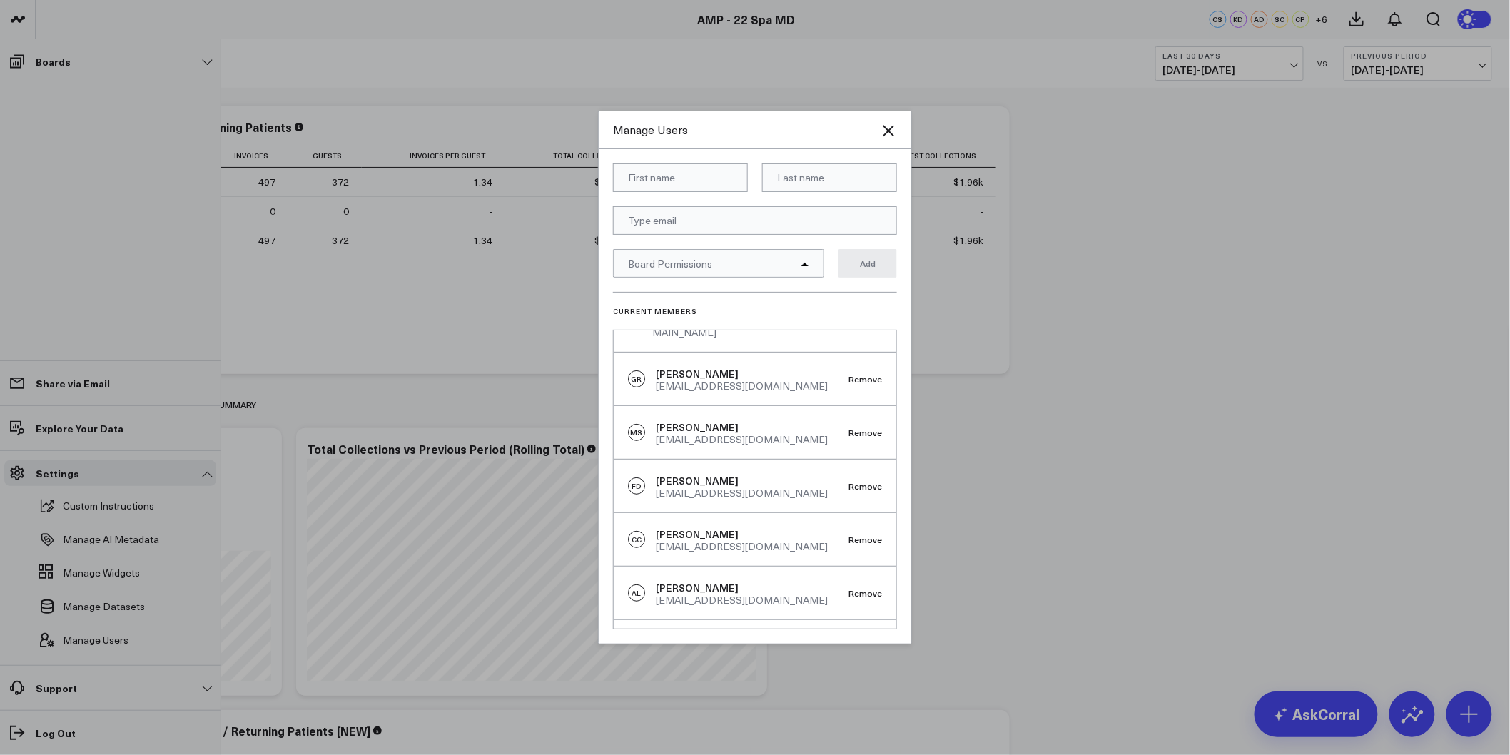
scroll to position [290, 0]
